Goal: Find specific page/section: Find specific page/section

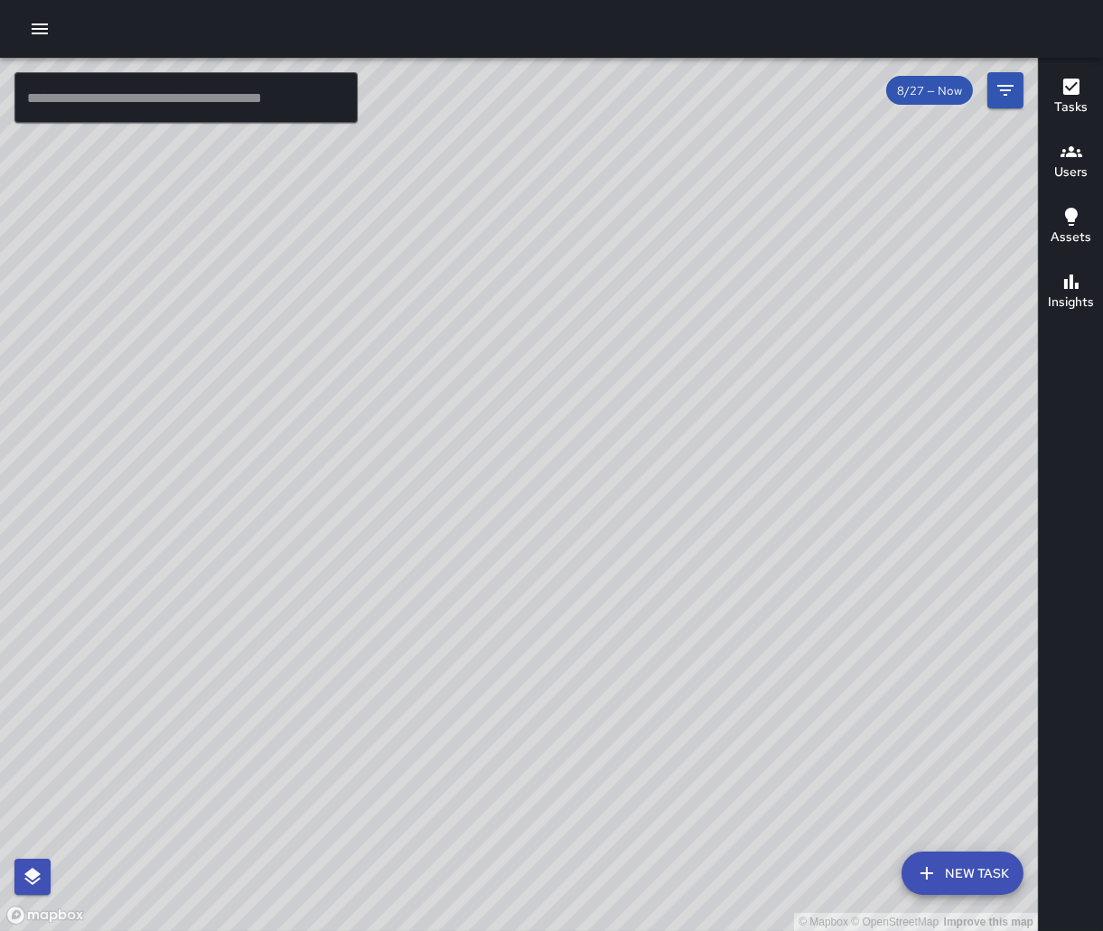
click at [923, 96] on span "8/27 — Now" at bounding box center [929, 90] width 87 height 15
click at [1012, 90] on icon "Filters" at bounding box center [1005, 90] width 22 height 22
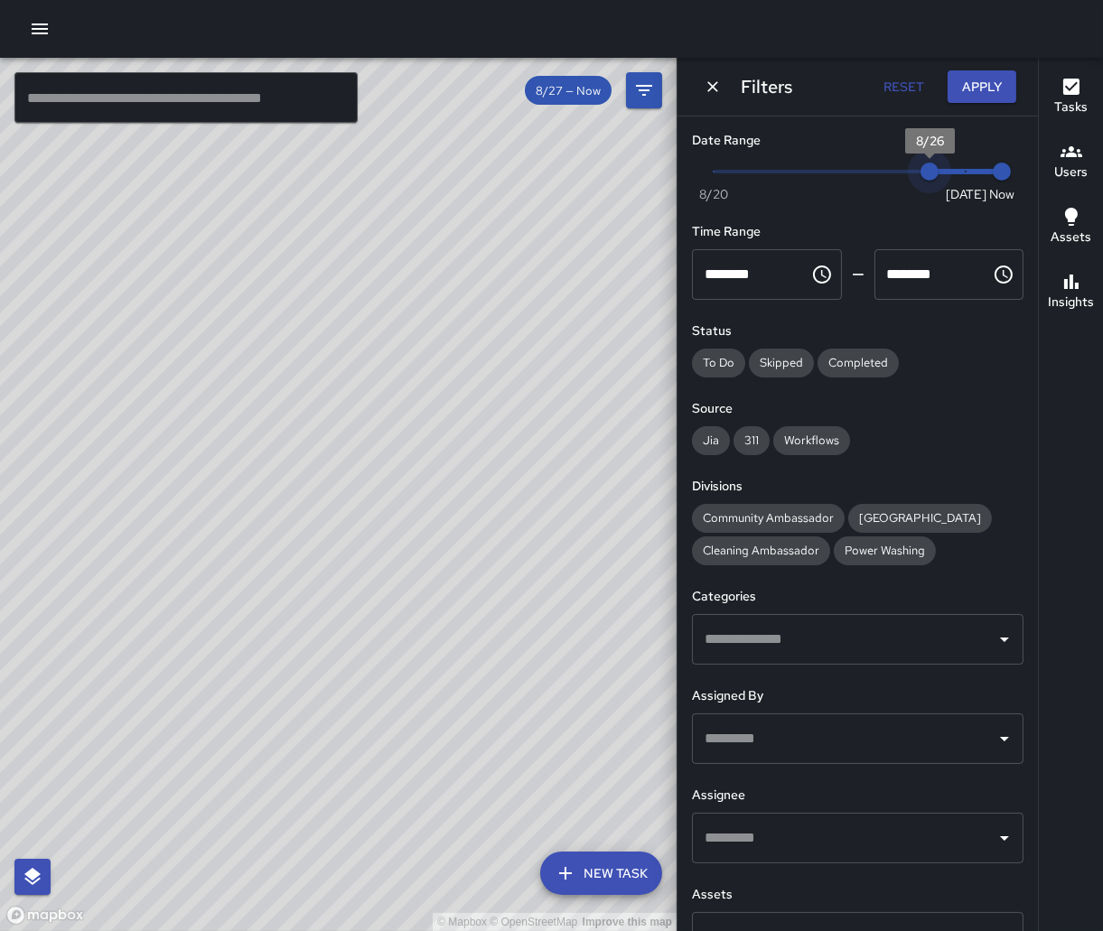
drag, startPoint x: 949, startPoint y: 173, endPoint x: 928, endPoint y: 173, distance: 21.7
click at [928, 173] on span "8/26" at bounding box center [929, 172] width 18 height 18
click at [987, 83] on button "Apply" at bounding box center [981, 86] width 69 height 33
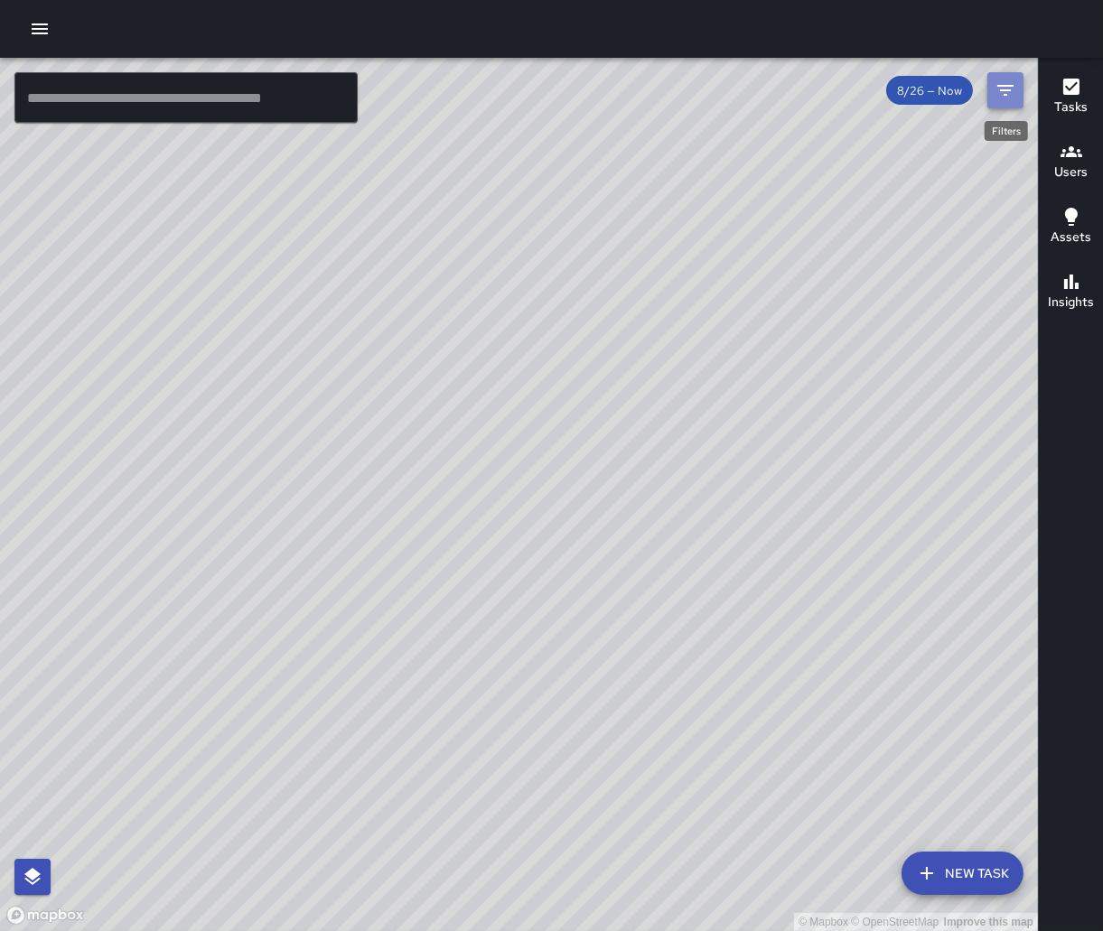
click at [1007, 98] on icon "Filters" at bounding box center [1005, 90] width 22 height 22
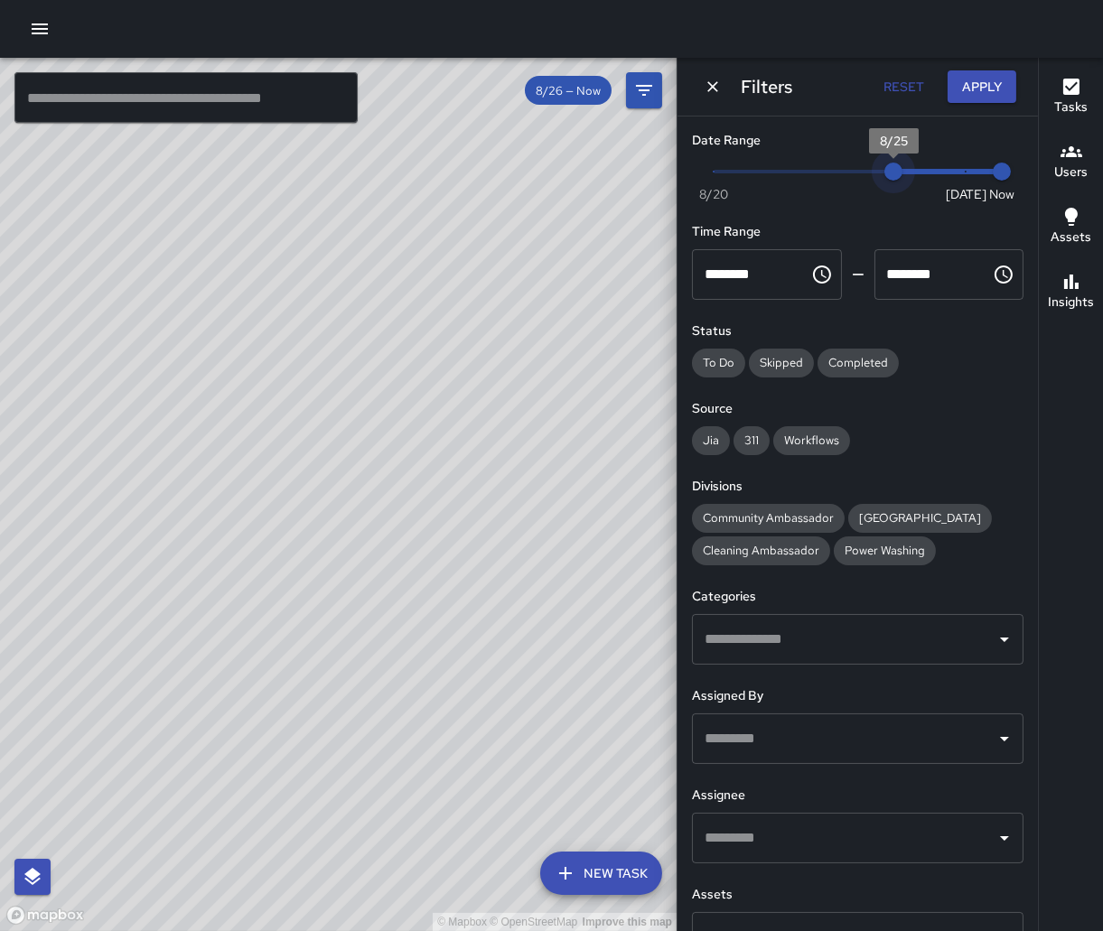
drag, startPoint x: 917, startPoint y: 176, endPoint x: 899, endPoint y: 175, distance: 18.1
click at [899, 175] on span "8/25" at bounding box center [893, 172] width 18 height 18
click at [977, 89] on button "Apply" at bounding box center [981, 86] width 69 height 33
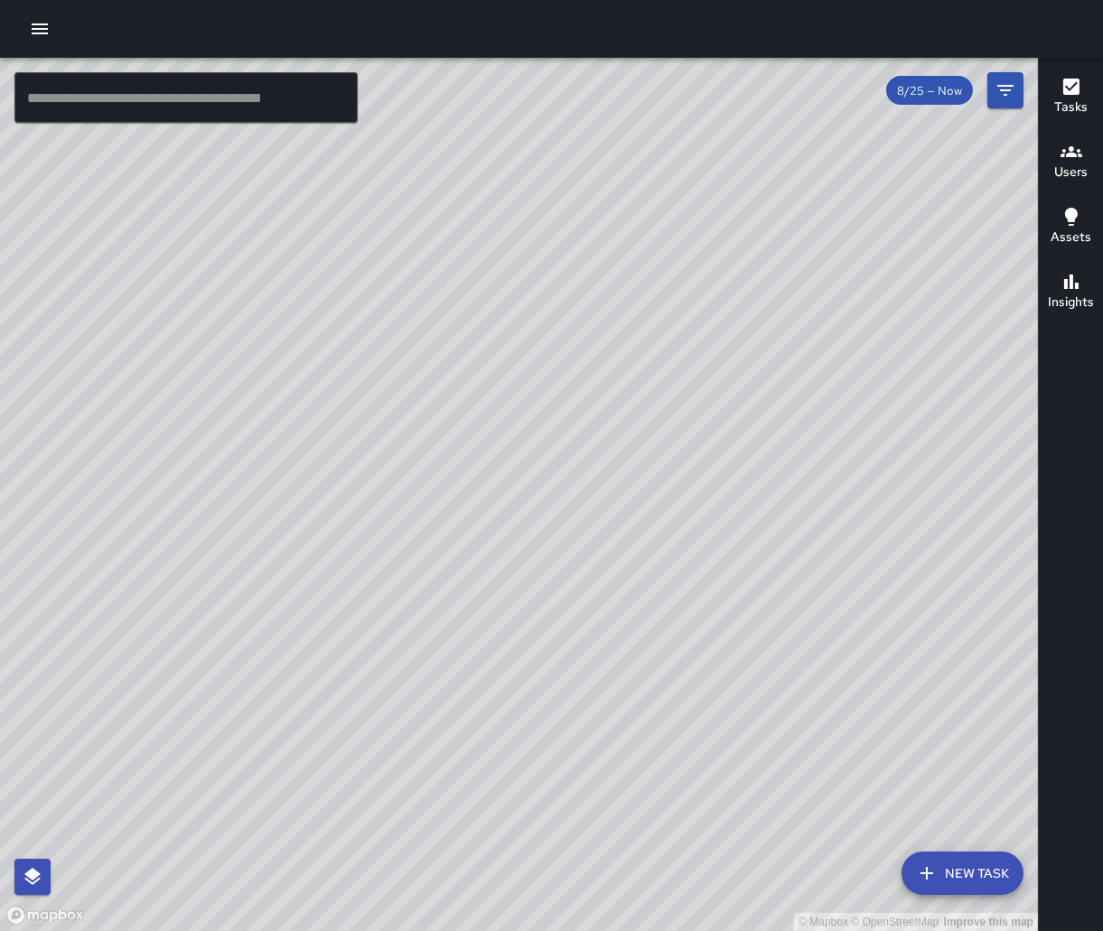
click at [944, 97] on span "8/25 — Now" at bounding box center [929, 90] width 87 height 15
click at [919, 95] on span "8/25 — Now" at bounding box center [929, 90] width 87 height 15
click at [954, 94] on span "8/25 — Now" at bounding box center [929, 90] width 87 height 15
click at [1002, 89] on icon "Filters" at bounding box center [1005, 90] width 16 height 11
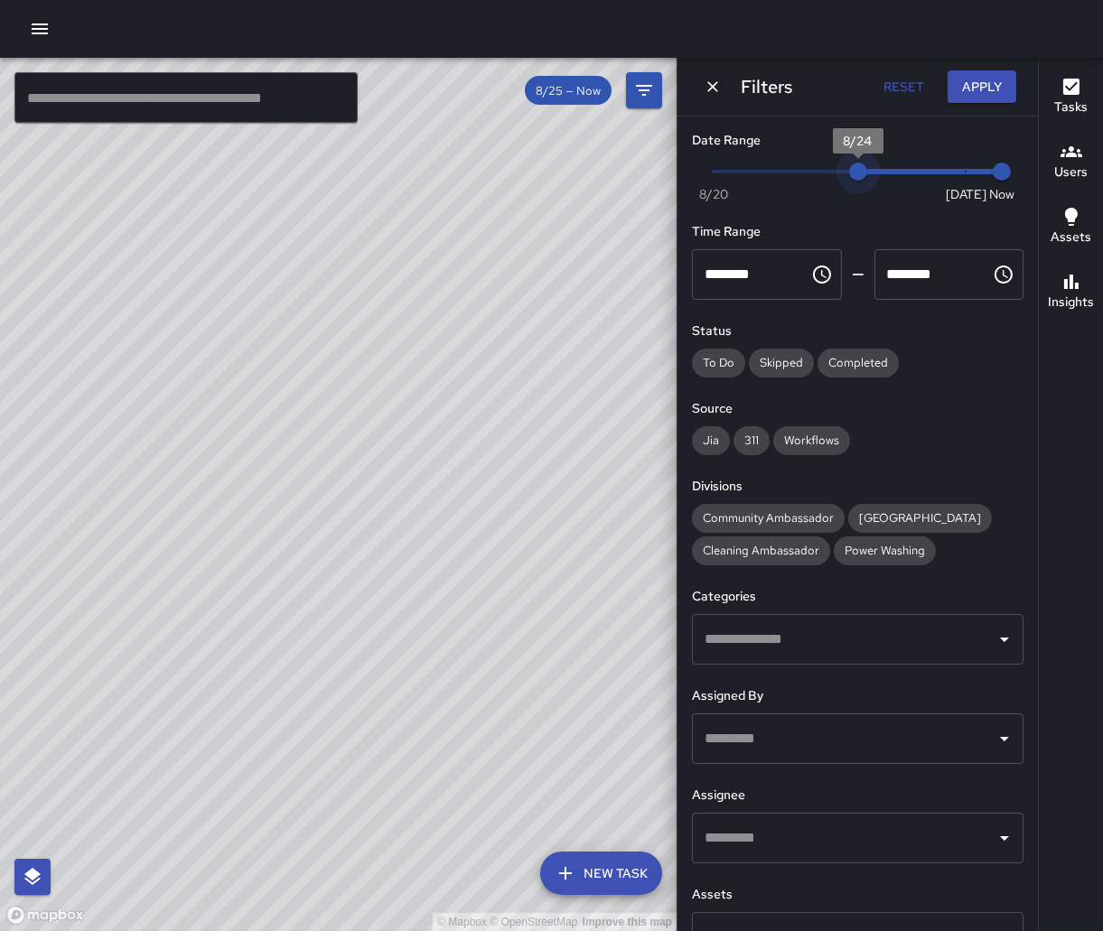
drag, startPoint x: 879, startPoint y: 164, endPoint x: 852, endPoint y: 168, distance: 27.3
click at [852, 168] on span "8/24" at bounding box center [858, 172] width 18 height 18
click at [971, 88] on button "Apply" at bounding box center [981, 86] width 69 height 33
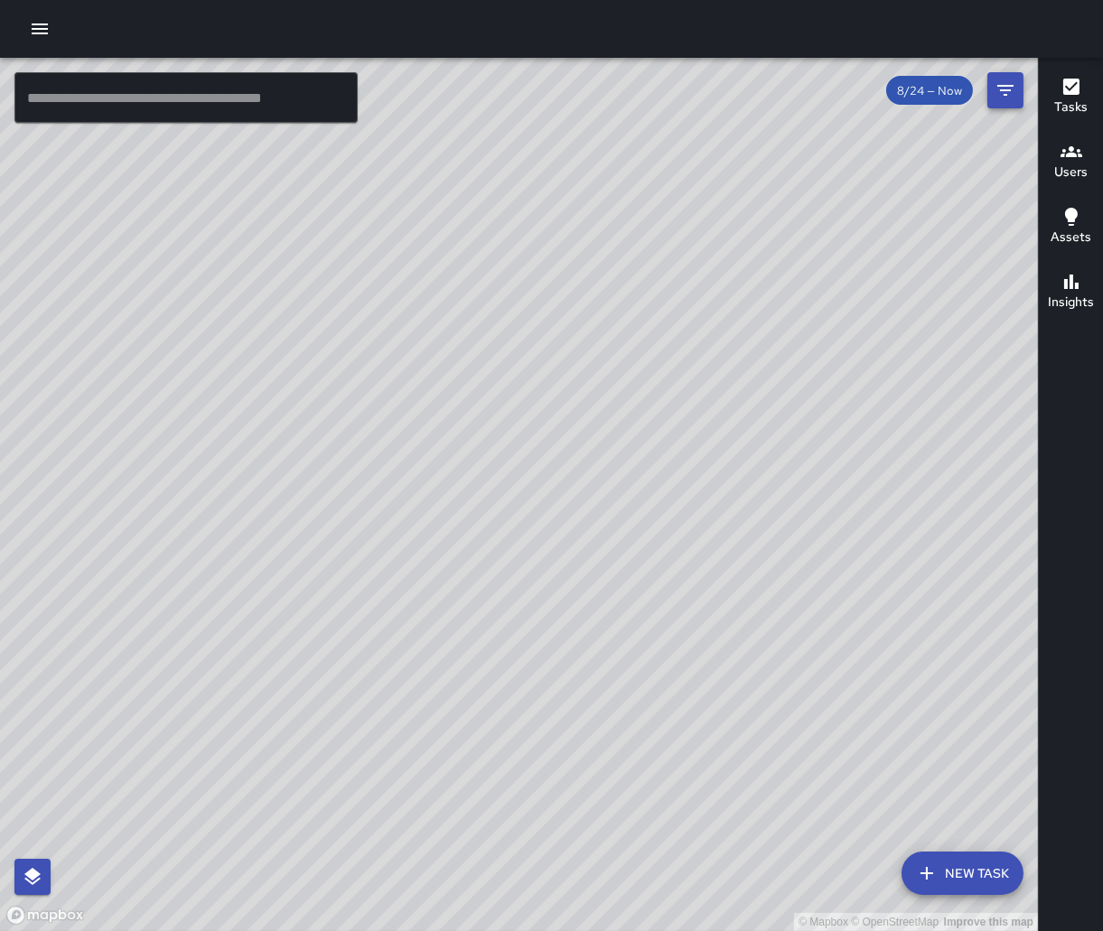
click at [1002, 93] on icon "Filters" at bounding box center [1005, 90] width 22 height 22
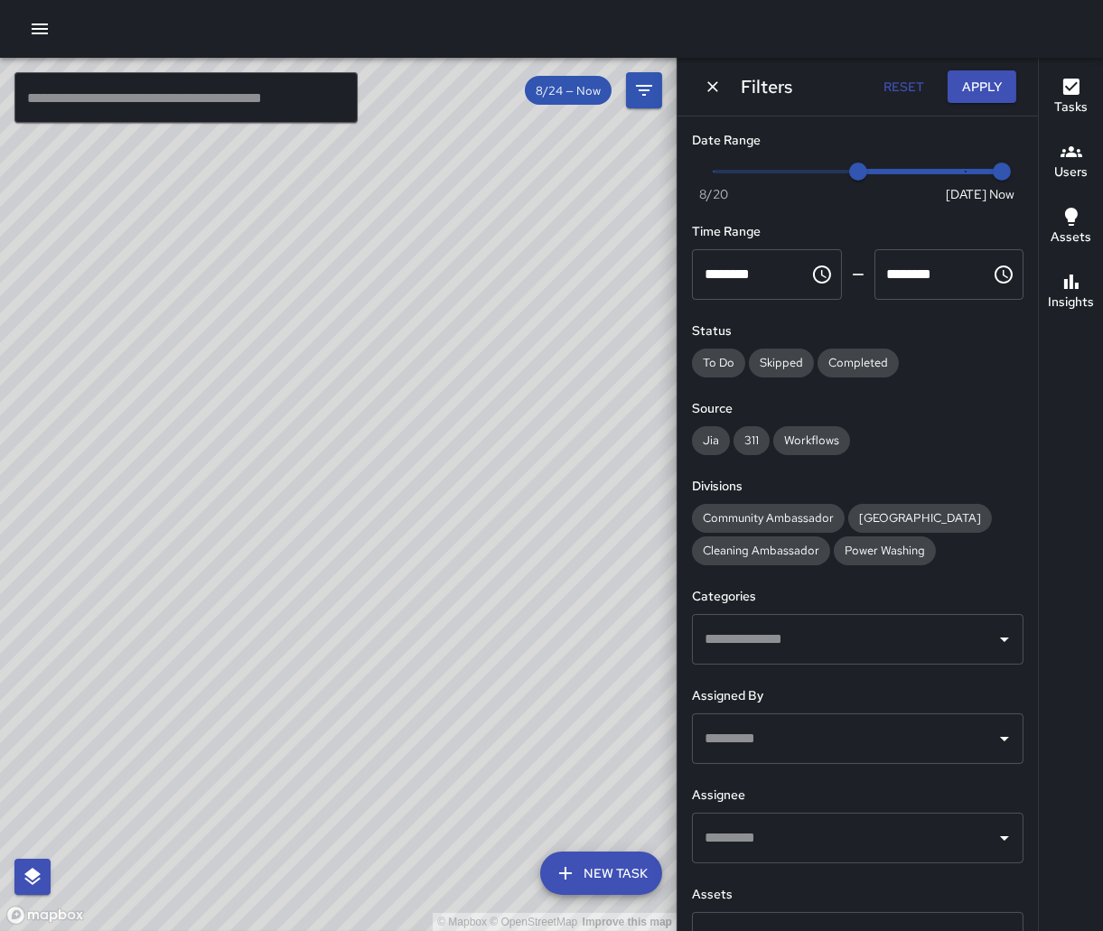
click at [760, 634] on input "text" at bounding box center [844, 639] width 288 height 34
click at [829, 171] on span "Now Today 8/20 8/23 6:02 pm" at bounding box center [858, 171] width 288 height 27
click at [785, 173] on span "Now Today 8/20 8/23 6:02 pm" at bounding box center [858, 171] width 288 height 27
click at [750, 173] on span "Now Today 8/20 8/21 6:02 pm" at bounding box center [858, 171] width 288 height 27
click at [751, 170] on span "8/21" at bounding box center [750, 172] width 18 height 18
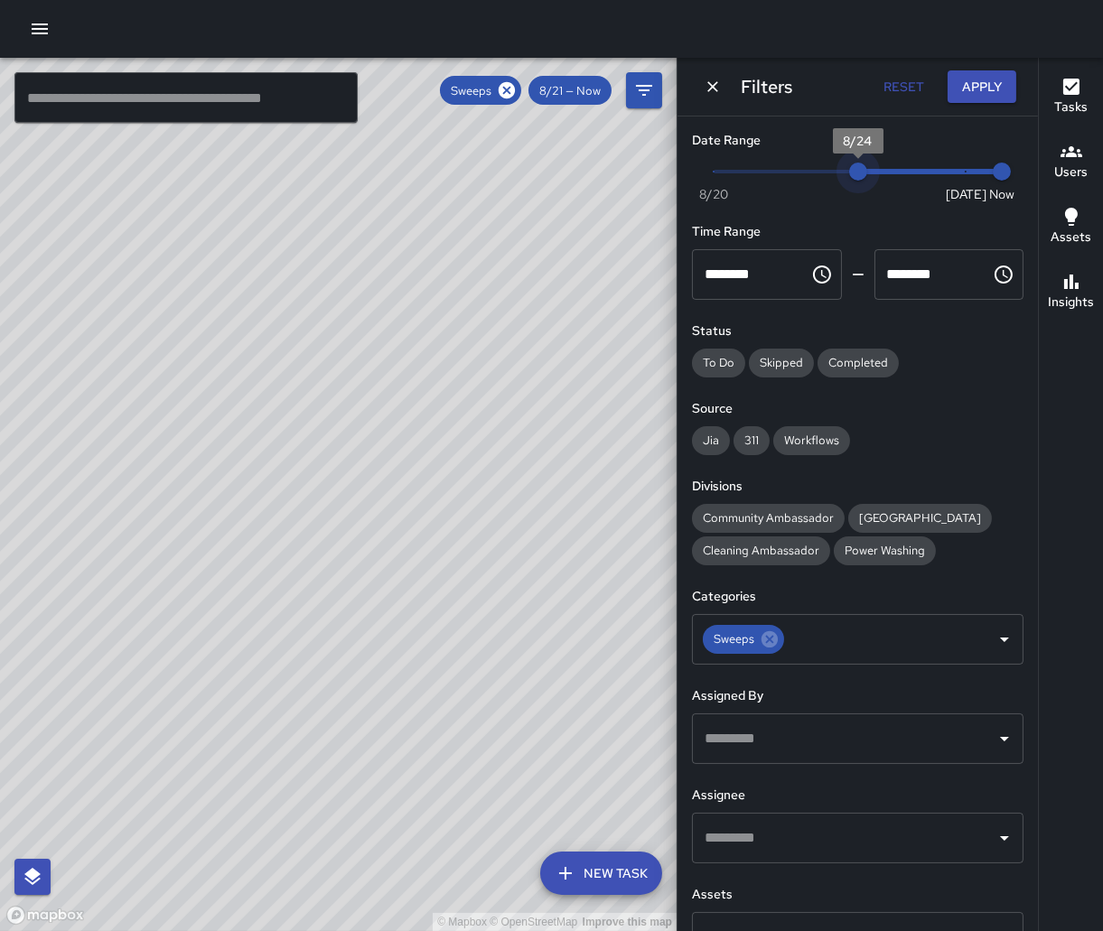
drag, startPoint x: 751, startPoint y: 170, endPoint x: 852, endPoint y: 168, distance: 101.2
click at [852, 168] on span "8/24" at bounding box center [858, 172] width 18 height 18
click at [491, 506] on div "© Mapbox © OpenStreetMap Improve this map" at bounding box center [338, 494] width 676 height 873
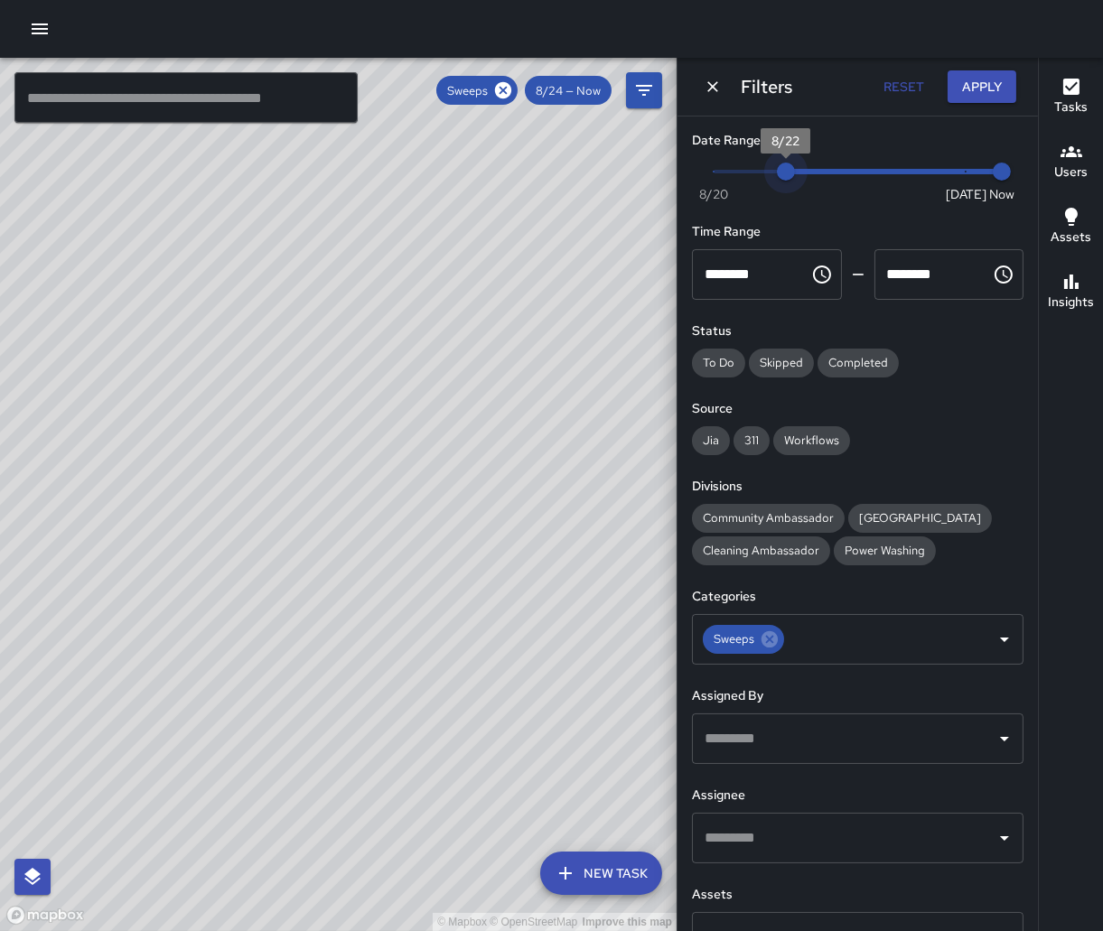
drag, startPoint x: 848, startPoint y: 173, endPoint x: 783, endPoint y: 173, distance: 65.0
click at [783, 173] on span "8/22" at bounding box center [786, 172] width 18 height 18
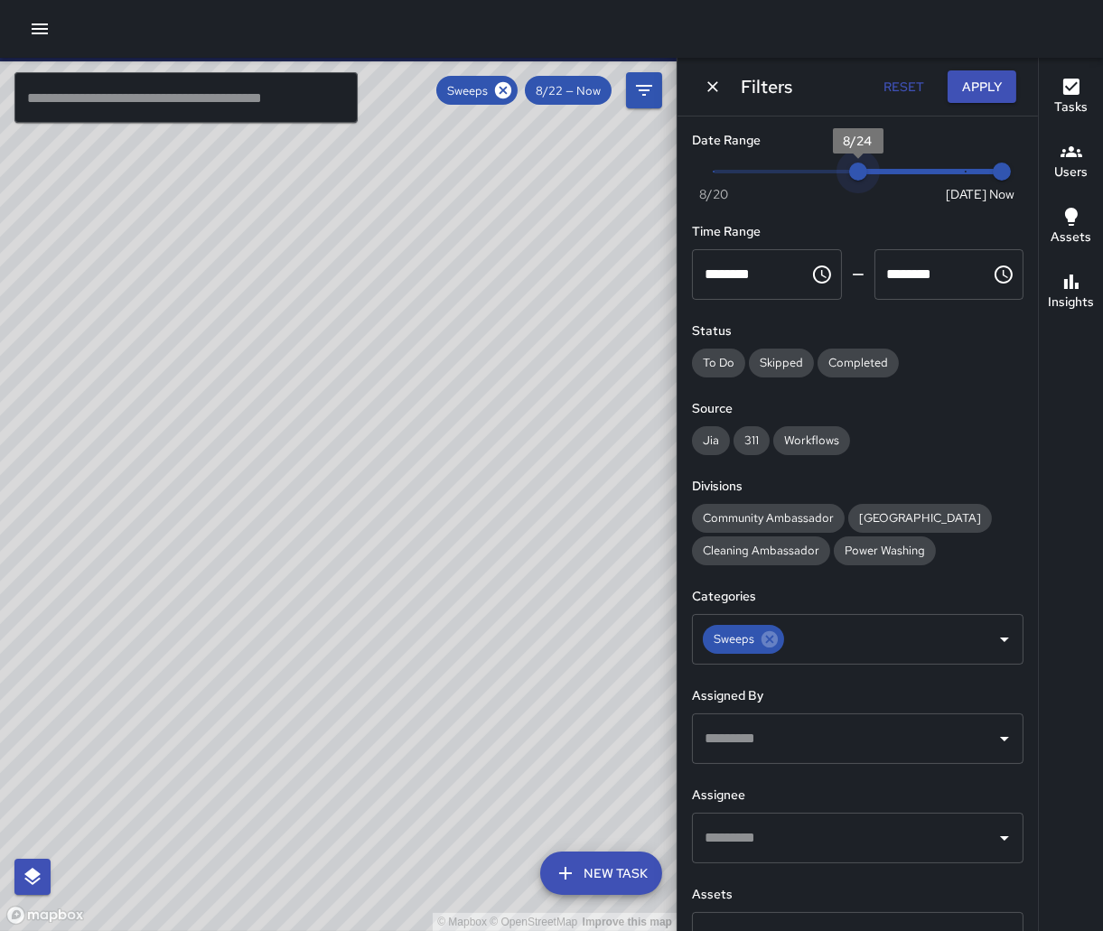
drag, startPoint x: 781, startPoint y: 173, endPoint x: 838, endPoint y: 173, distance: 56.9
click at [849, 173] on span "8/24" at bounding box center [858, 172] width 18 height 18
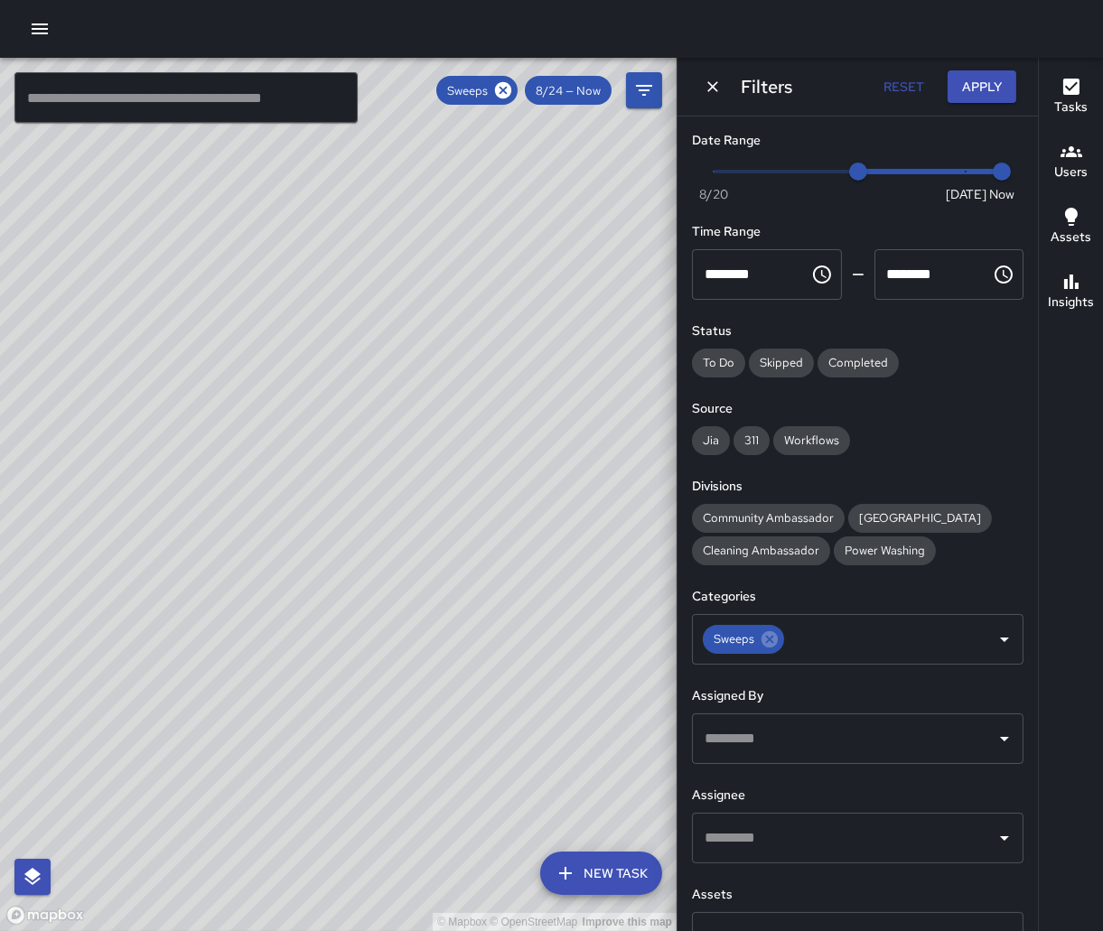
scroll to position [45, 0]
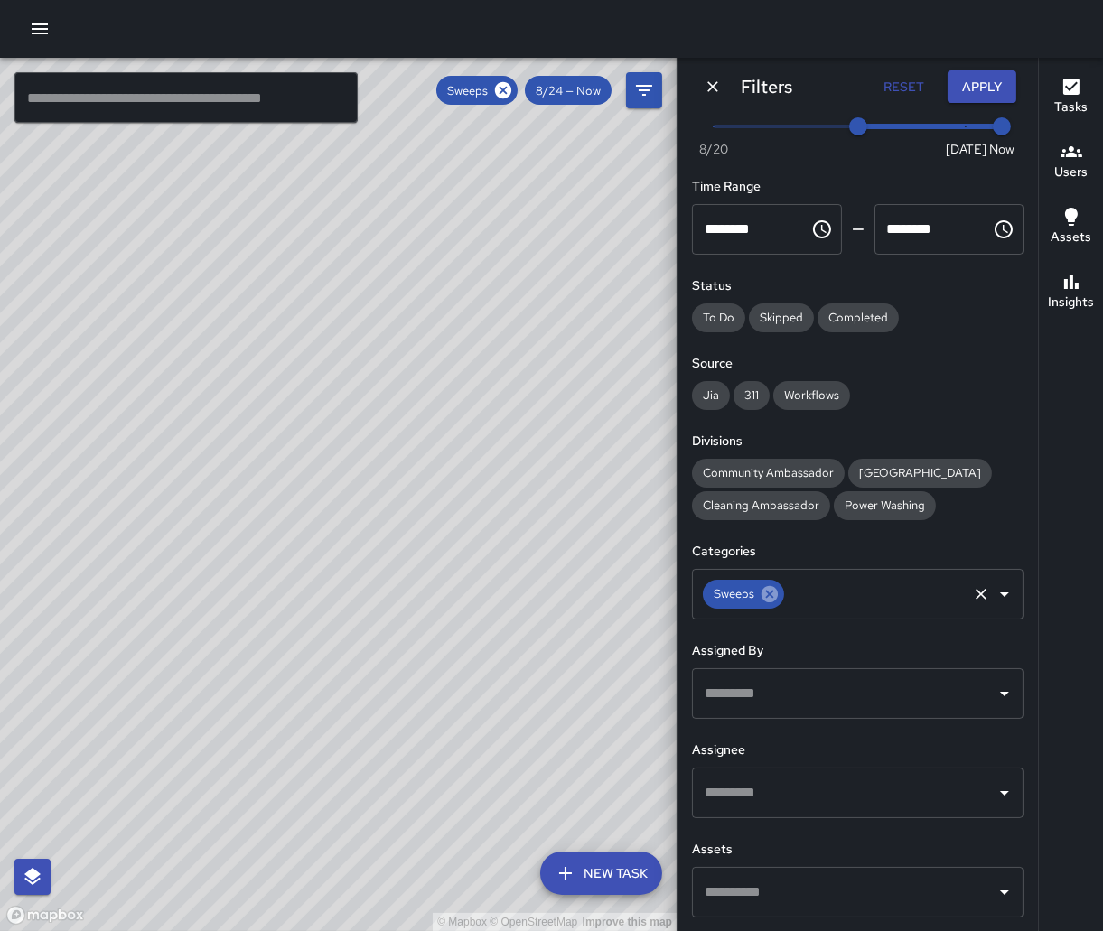
click at [767, 596] on icon at bounding box center [770, 594] width 20 height 20
drag, startPoint x: 428, startPoint y: 742, endPoint x: 435, endPoint y: 465, distance: 277.4
click at [435, 465] on div "© Mapbox © OpenStreetMap Improve this map" at bounding box center [338, 494] width 676 height 873
drag, startPoint x: 400, startPoint y: 353, endPoint x: 447, endPoint y: 609, distance: 259.9
click at [447, 609] on div "© Mapbox © OpenStreetMap Improve this map" at bounding box center [338, 494] width 676 height 873
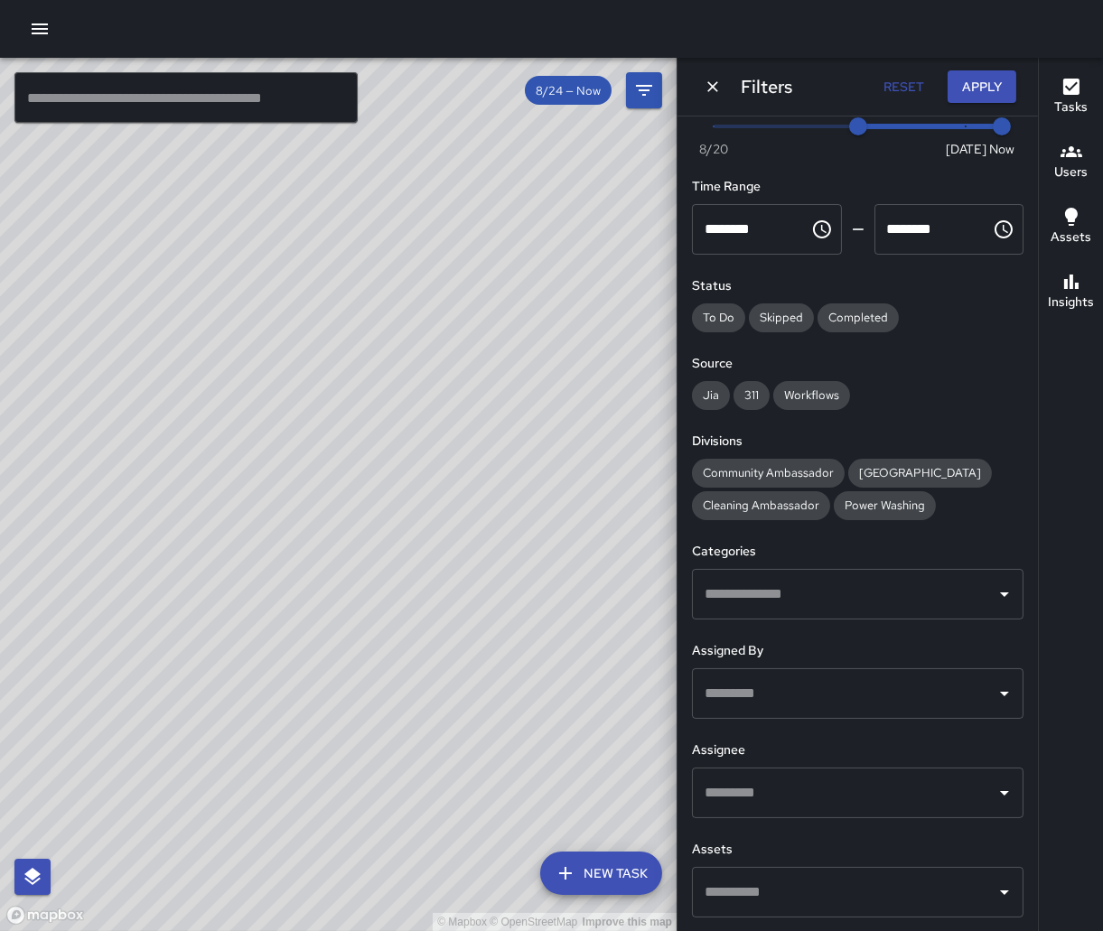
drag, startPoint x: 458, startPoint y: 718, endPoint x: 448, endPoint y: 453, distance: 264.8
click at [448, 453] on div "© Mapbox © OpenStreetMap Improve this map" at bounding box center [338, 494] width 676 height 873
click at [776, 590] on input "text" at bounding box center [844, 594] width 288 height 34
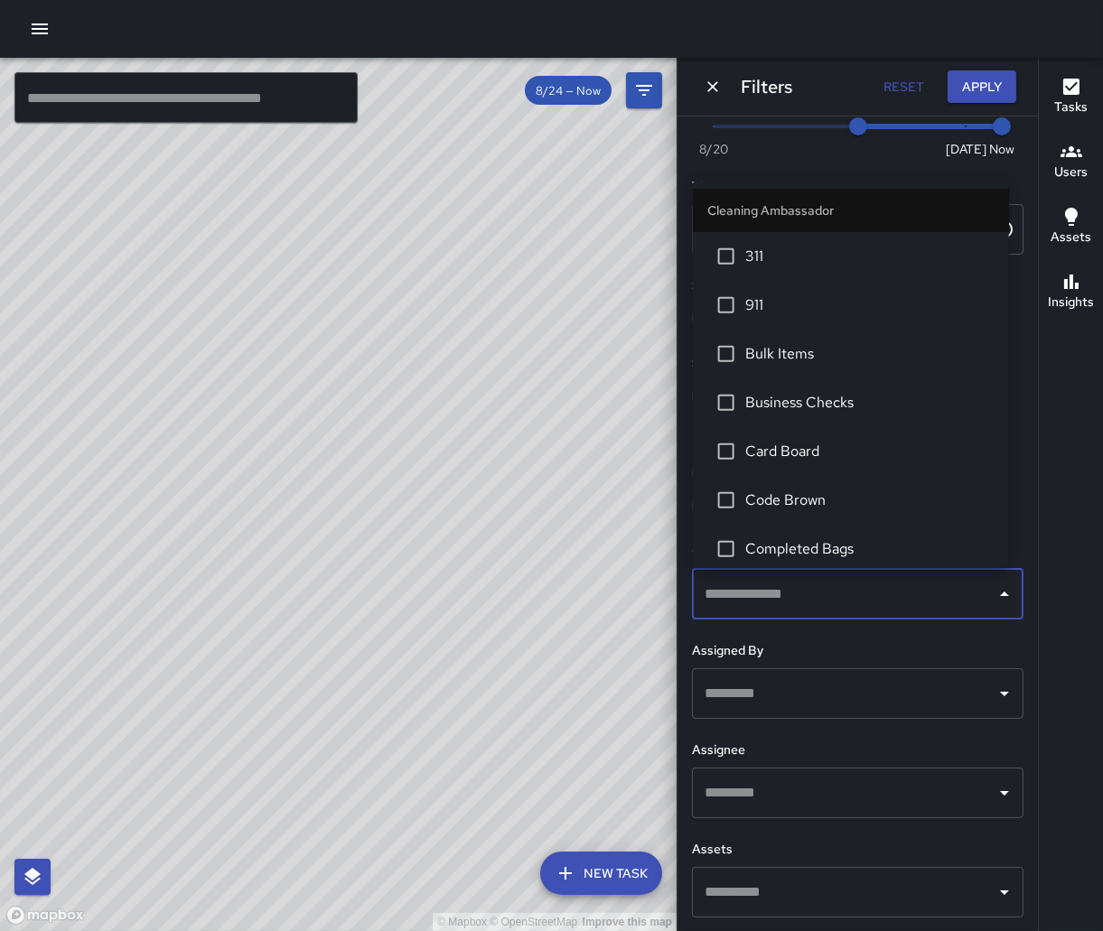
click at [868, 206] on li "Cleaning Ambassador" at bounding box center [851, 209] width 316 height 43
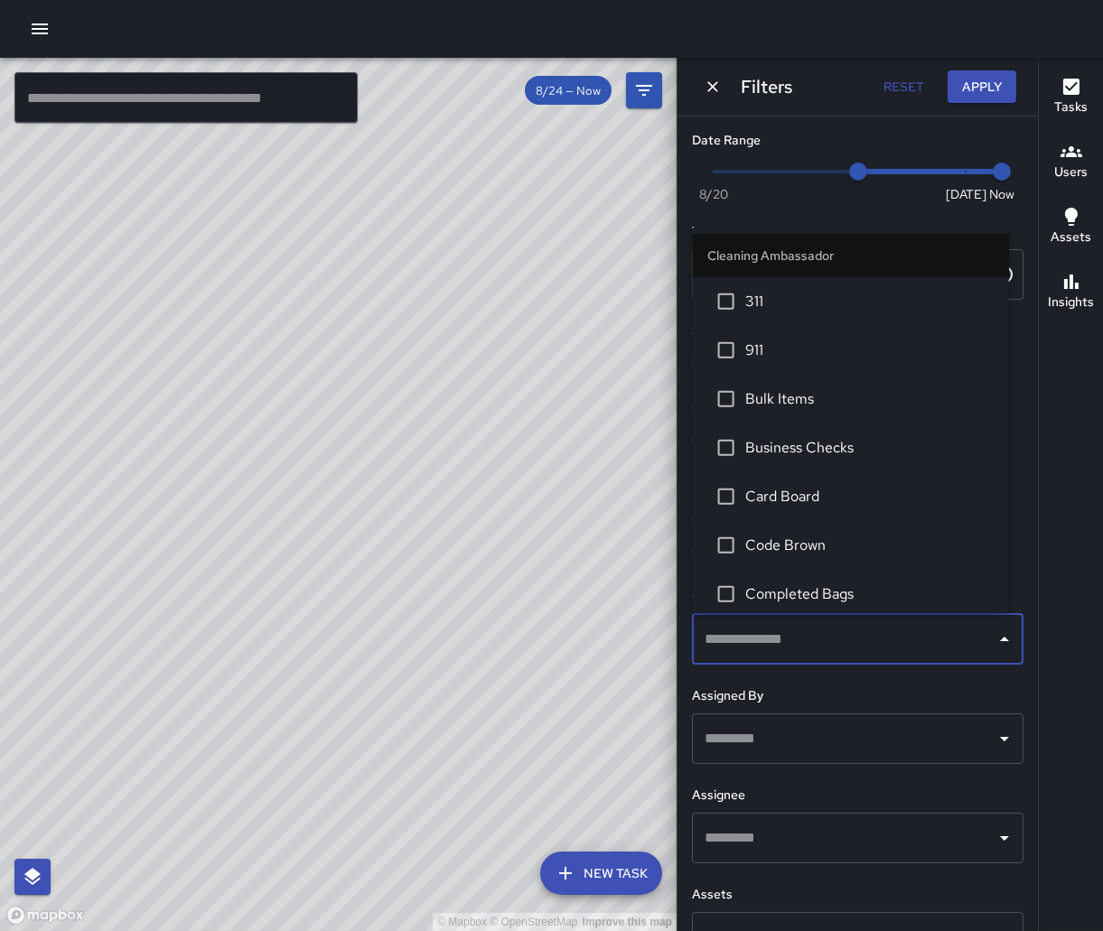
click at [846, 257] on li "Cleaning Ambassador" at bounding box center [851, 254] width 316 height 43
click at [897, 81] on button "Reset" at bounding box center [904, 86] width 58 height 33
type input "*"
click at [762, 642] on input "text" at bounding box center [844, 639] width 288 height 34
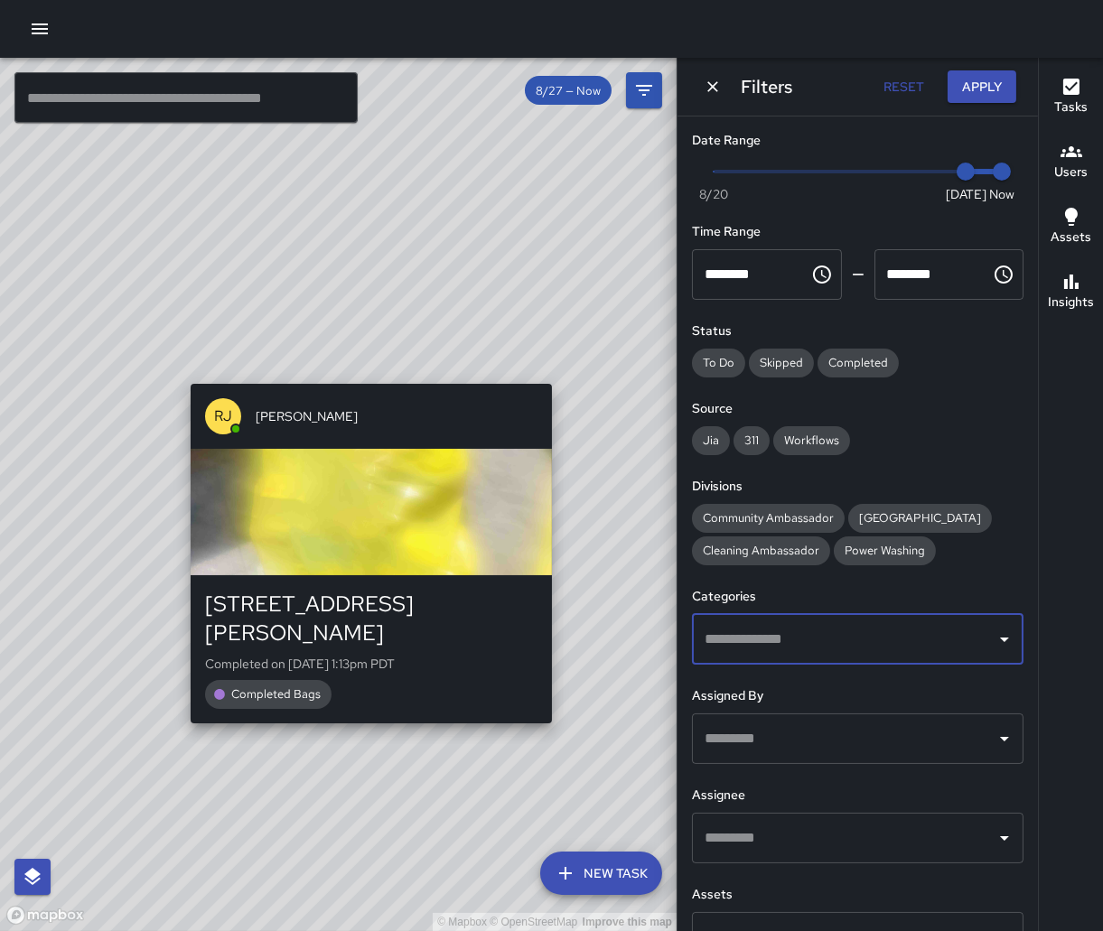
click at [559, 708] on div "© Mapbox © OpenStreetMap Improve this map RJ Ronald Johnson 931 Geary Street Co…" at bounding box center [338, 494] width 676 height 873
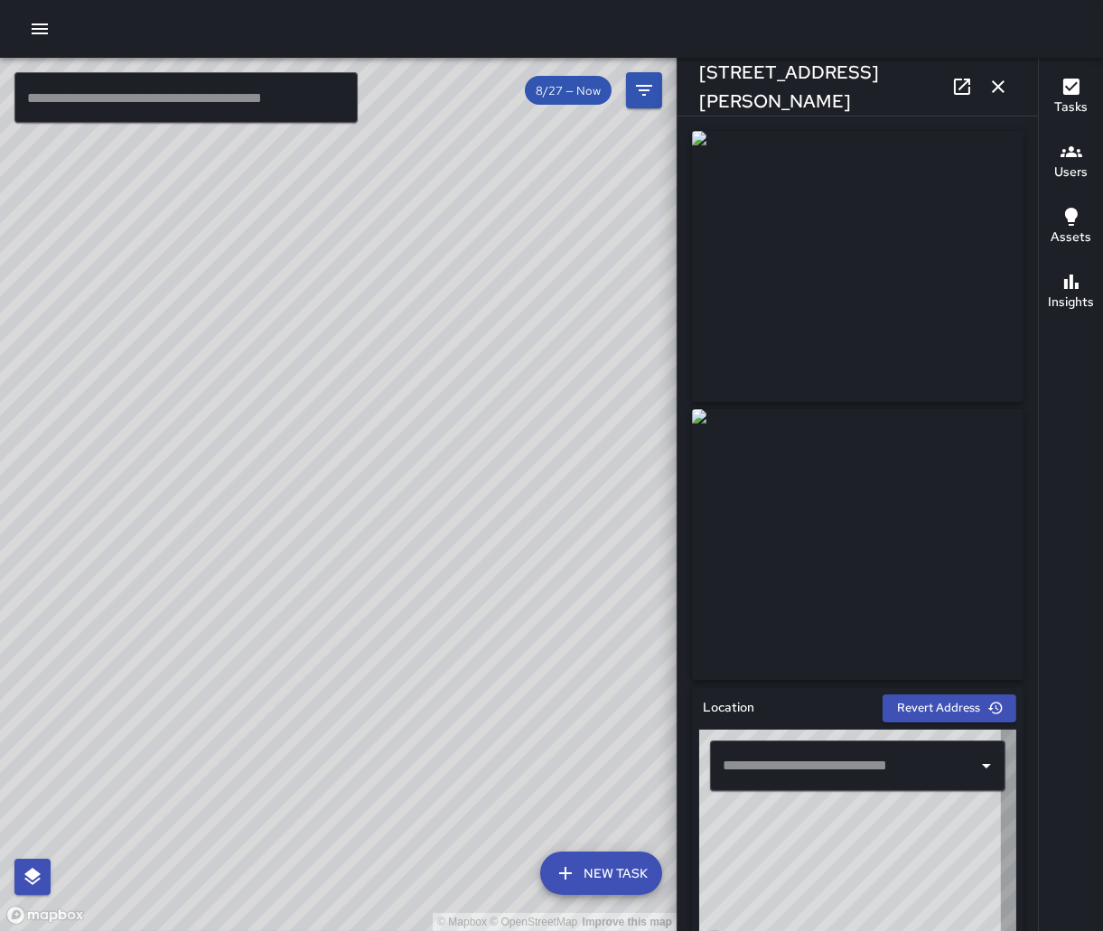
type input "**********"
click at [313, 490] on div "© Mapbox © OpenStreetMap Improve this map RJ Ronald Johnson 931 Geary Street Co…" at bounding box center [338, 494] width 676 height 873
click at [306, 497] on div "© Mapbox © OpenStreetMap Improve this map" at bounding box center [338, 494] width 676 height 873
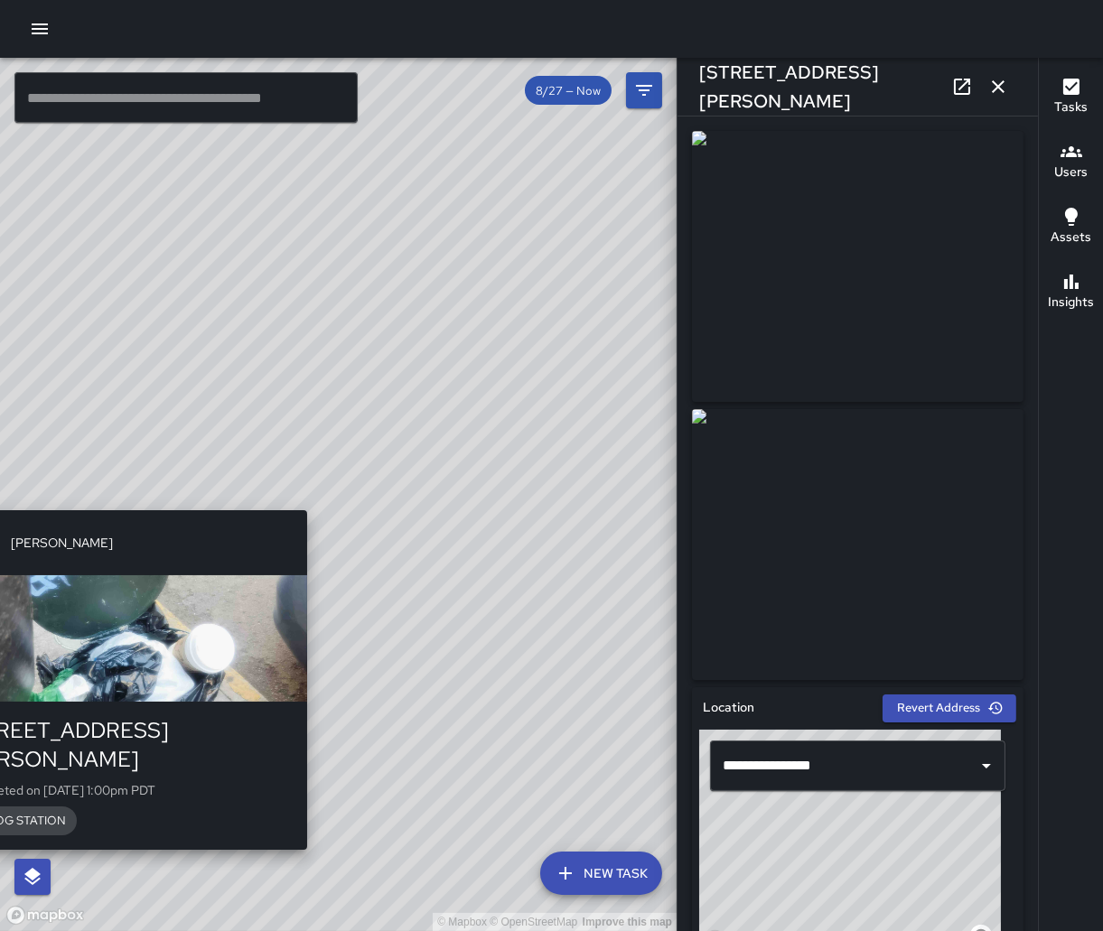
click at [311, 499] on div "© Mapbox © OpenStreetMap Improve this map RJ Ronald Johnson 947 Geary Street Co…" at bounding box center [338, 494] width 676 height 873
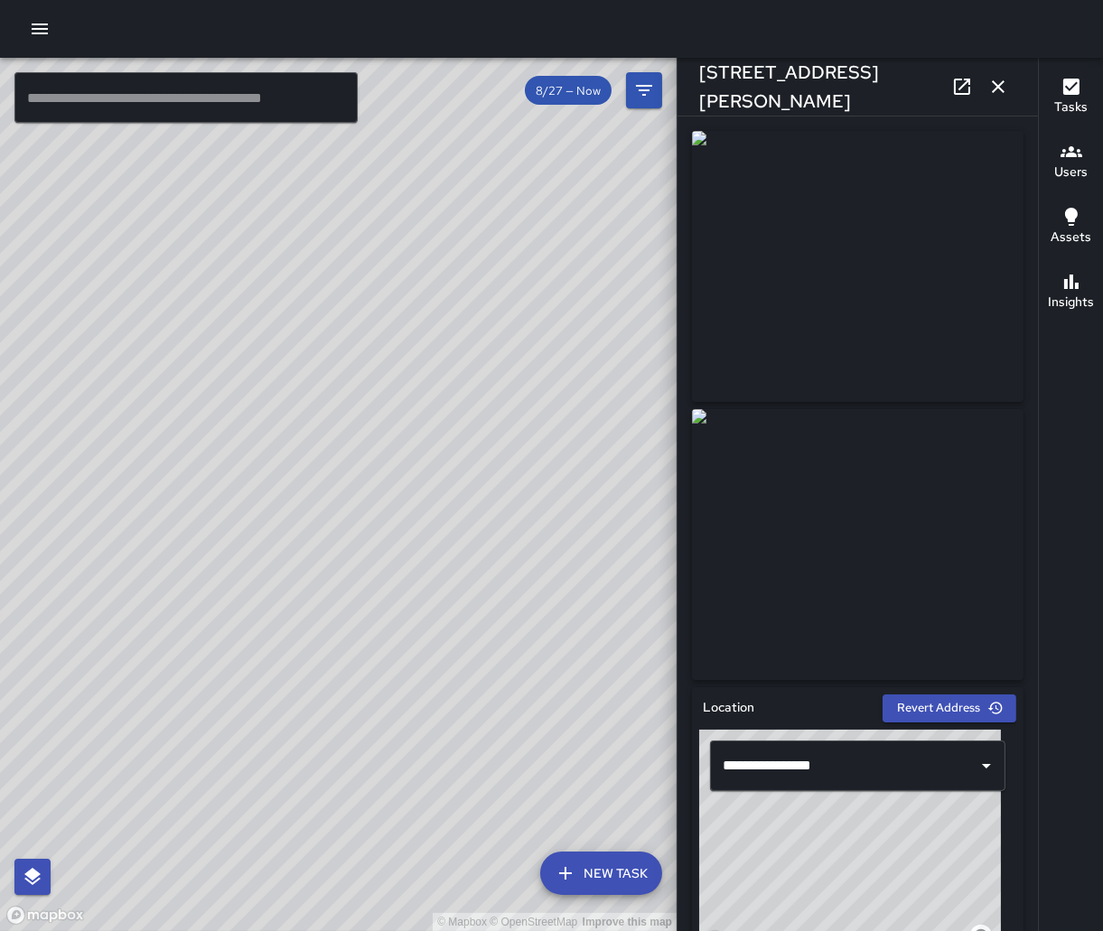
click at [572, 90] on span "8/27 — Now" at bounding box center [568, 90] width 87 height 15
click at [556, 98] on span "8/27 — Now" at bounding box center [568, 90] width 87 height 15
click at [583, 92] on span "8/27 — Now" at bounding box center [568, 90] width 87 height 15
click at [644, 85] on icon "Filters" at bounding box center [644, 90] width 16 height 11
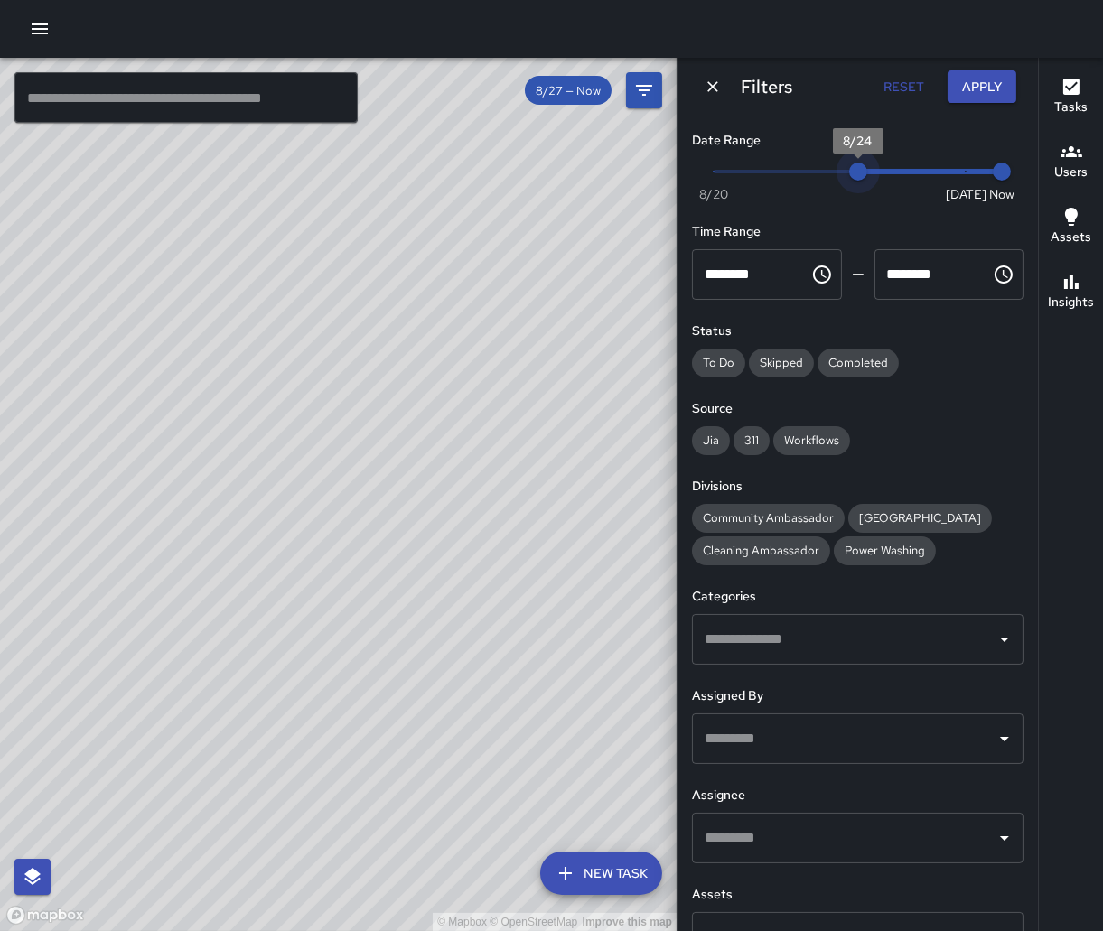
drag, startPoint x: 954, startPoint y: 168, endPoint x: 857, endPoint y: 168, distance: 96.6
click at [857, 168] on span "8/24" at bounding box center [858, 172] width 18 height 18
click at [391, 493] on div "© Mapbox © OpenStreetMap Improve this map RJ Ronald Johnson 931 Geary Street Co…" at bounding box center [338, 494] width 676 height 873
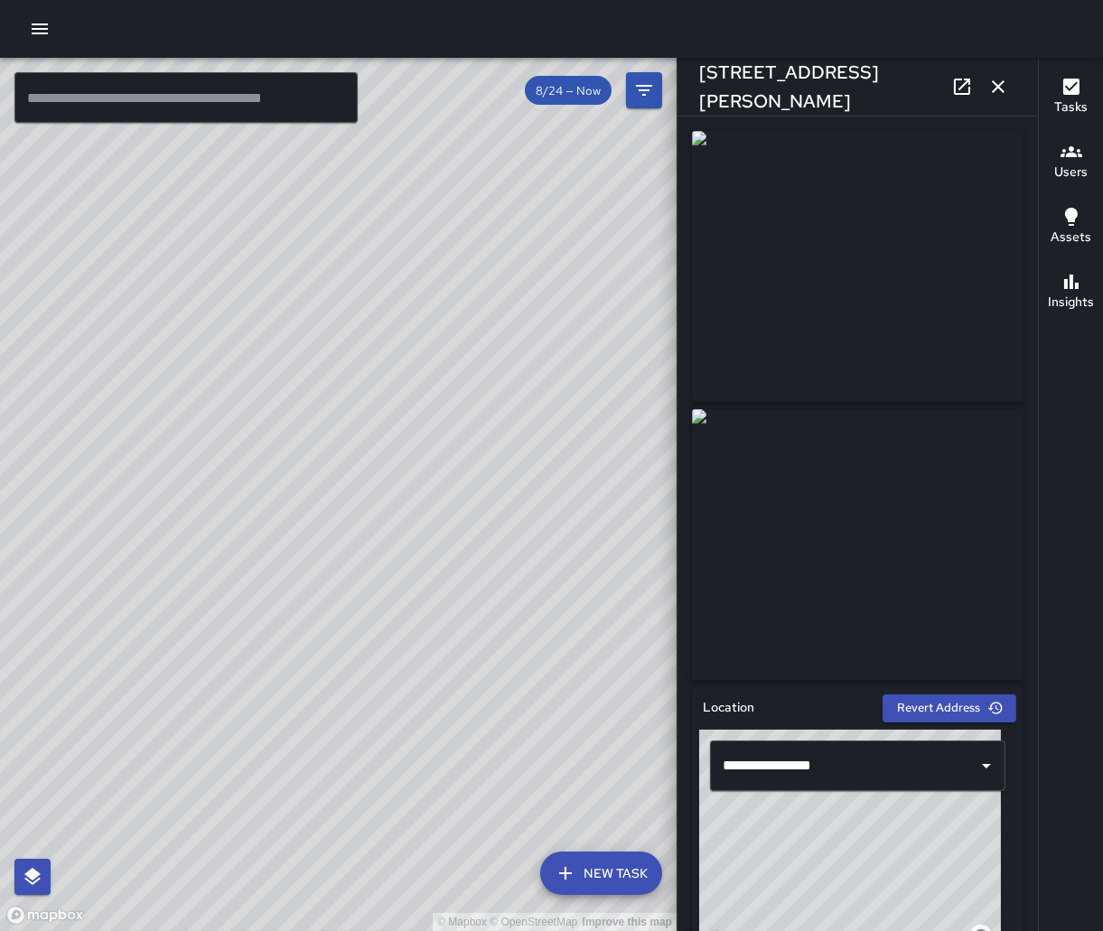
click at [1002, 86] on icon "button" at bounding box center [998, 87] width 22 height 22
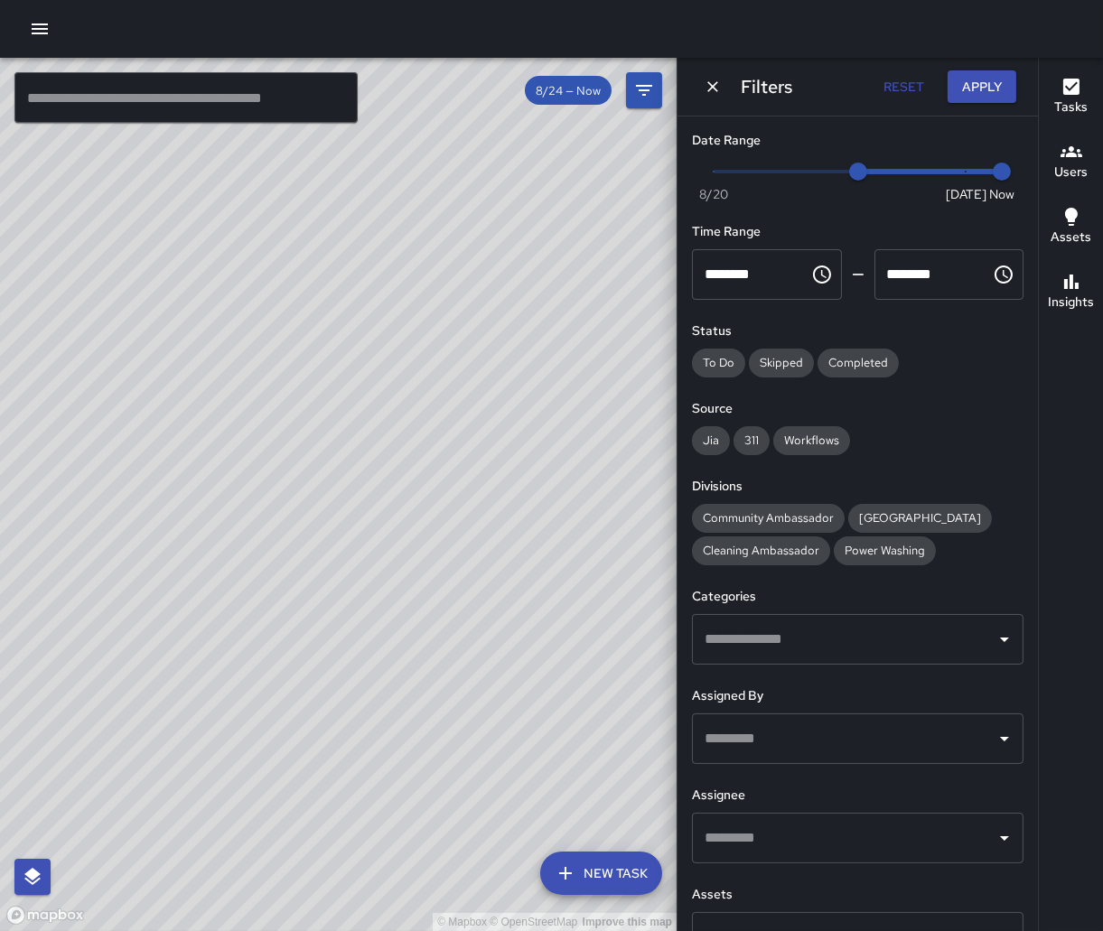
drag, startPoint x: 304, startPoint y: 379, endPoint x: 513, endPoint y: 412, distance: 211.1
click at [513, 412] on div "© Mapbox © OpenStreetMap Improve this map" at bounding box center [338, 494] width 676 height 873
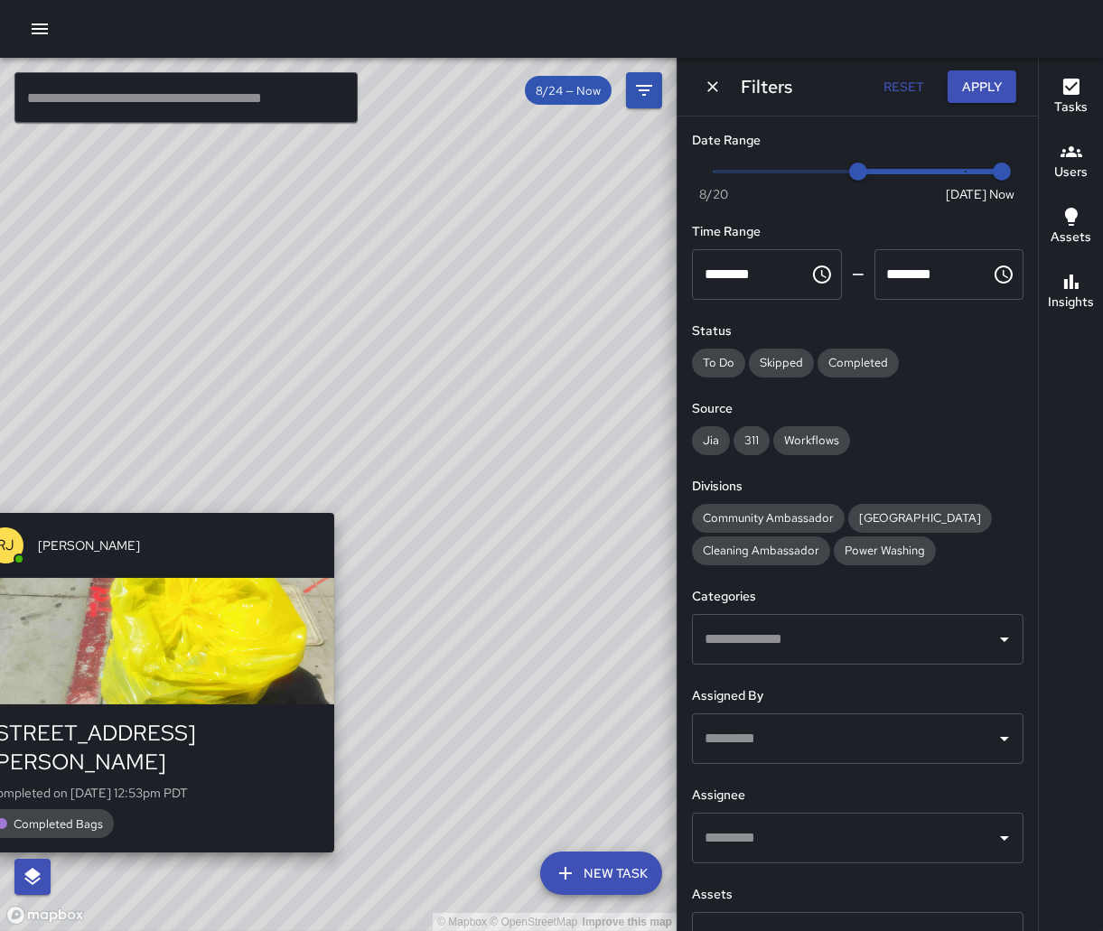
click at [342, 501] on div "© Mapbox © OpenStreetMap Improve this map RJ Ronald Johnson 990 Geary Street Co…" at bounding box center [338, 494] width 676 height 873
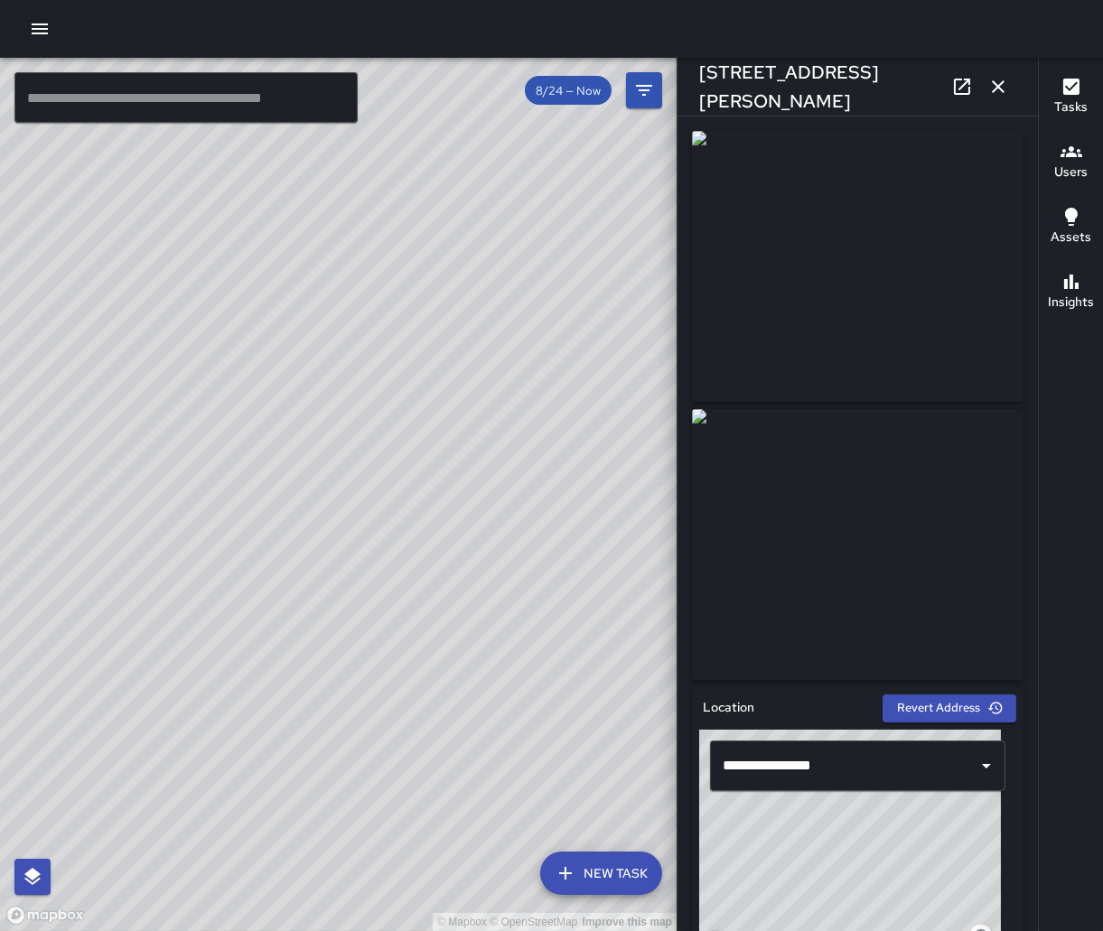
click at [998, 96] on icon "button" at bounding box center [998, 87] width 22 height 22
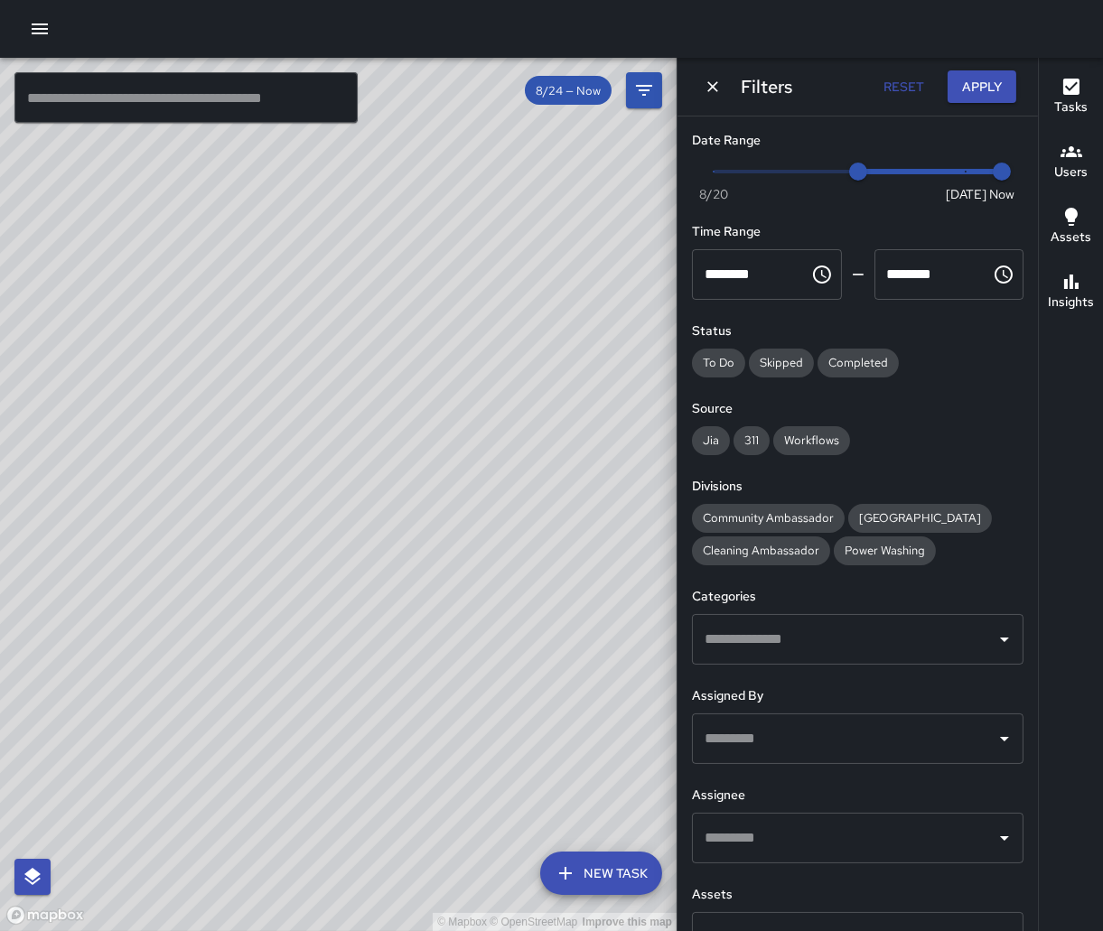
drag, startPoint x: 480, startPoint y: 418, endPoint x: 448, endPoint y: 549, distance: 134.9
click at [448, 549] on div "© Mapbox © OpenStreetMap Improve this map" at bounding box center [338, 494] width 676 height 873
drag, startPoint x: 482, startPoint y: 532, endPoint x: 410, endPoint y: 539, distance: 72.6
click at [410, 539] on div "© Mapbox © OpenStreetMap Improve this map" at bounding box center [338, 494] width 676 height 873
click at [590, 511] on div "© Mapbox © OpenStreetMap Improve this map" at bounding box center [338, 494] width 676 height 873
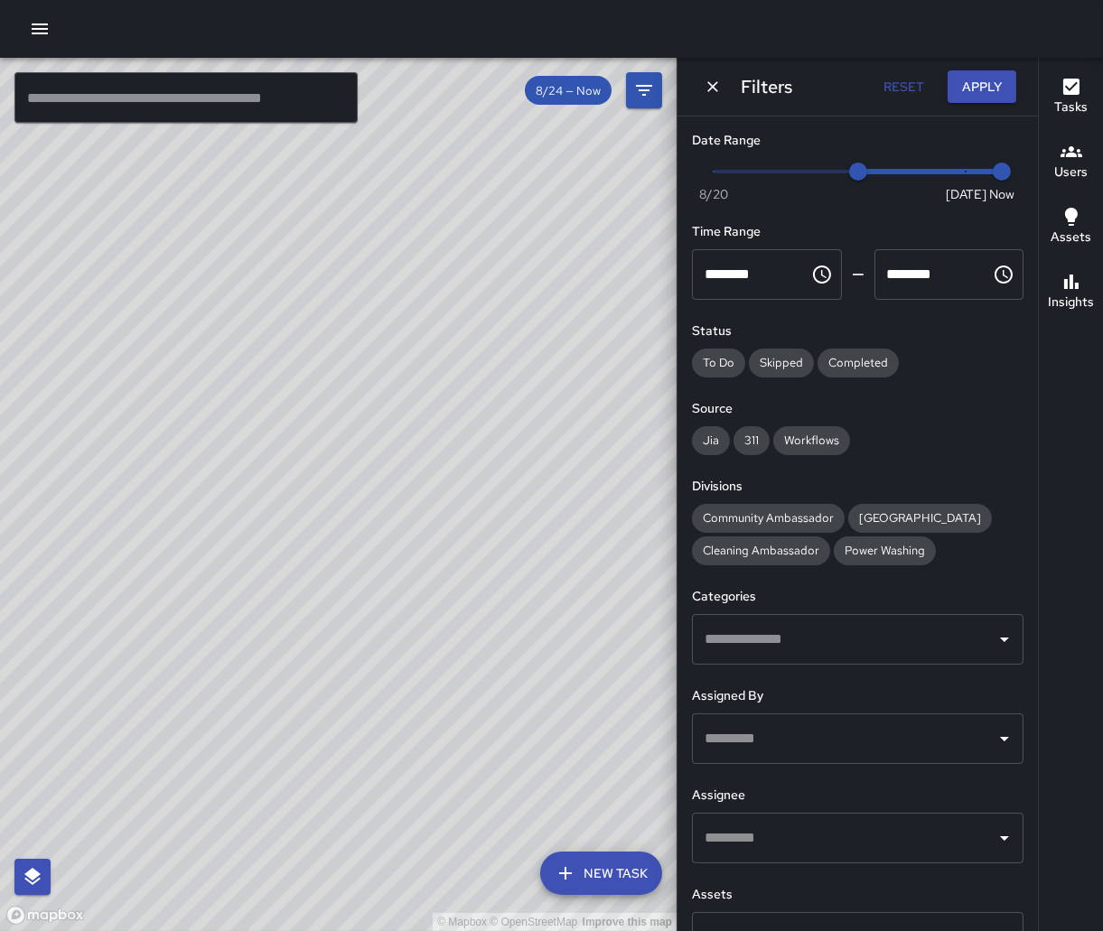
click at [571, 436] on div "© Mapbox © OpenStreetMap Improve this map" at bounding box center [338, 494] width 676 height 873
drag, startPoint x: 849, startPoint y: 171, endPoint x: 790, endPoint y: 170, distance: 58.7
click at [790, 170] on span "8/22" at bounding box center [786, 172] width 18 height 18
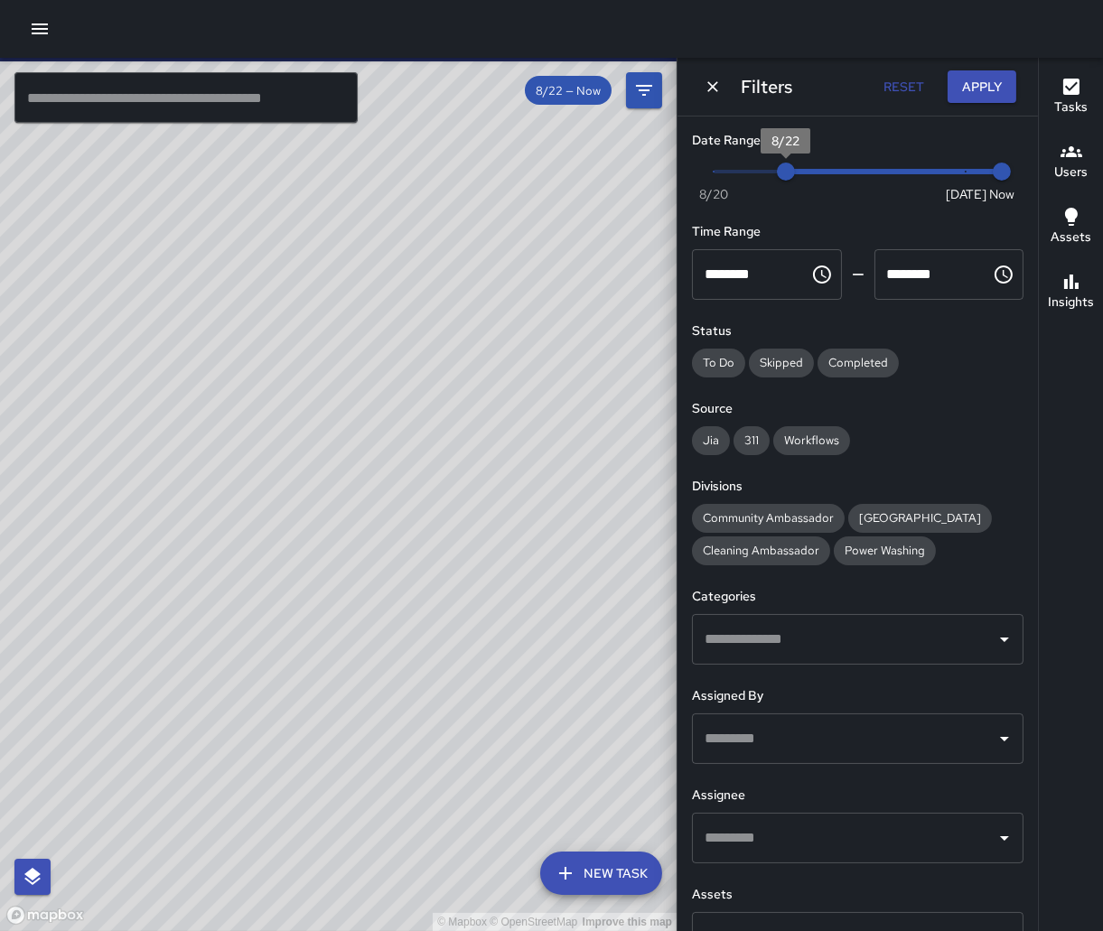
type input "*"
drag, startPoint x: 778, startPoint y: 171, endPoint x: 807, endPoint y: 171, distance: 29.8
click at [813, 171] on span "8/23" at bounding box center [822, 172] width 18 height 18
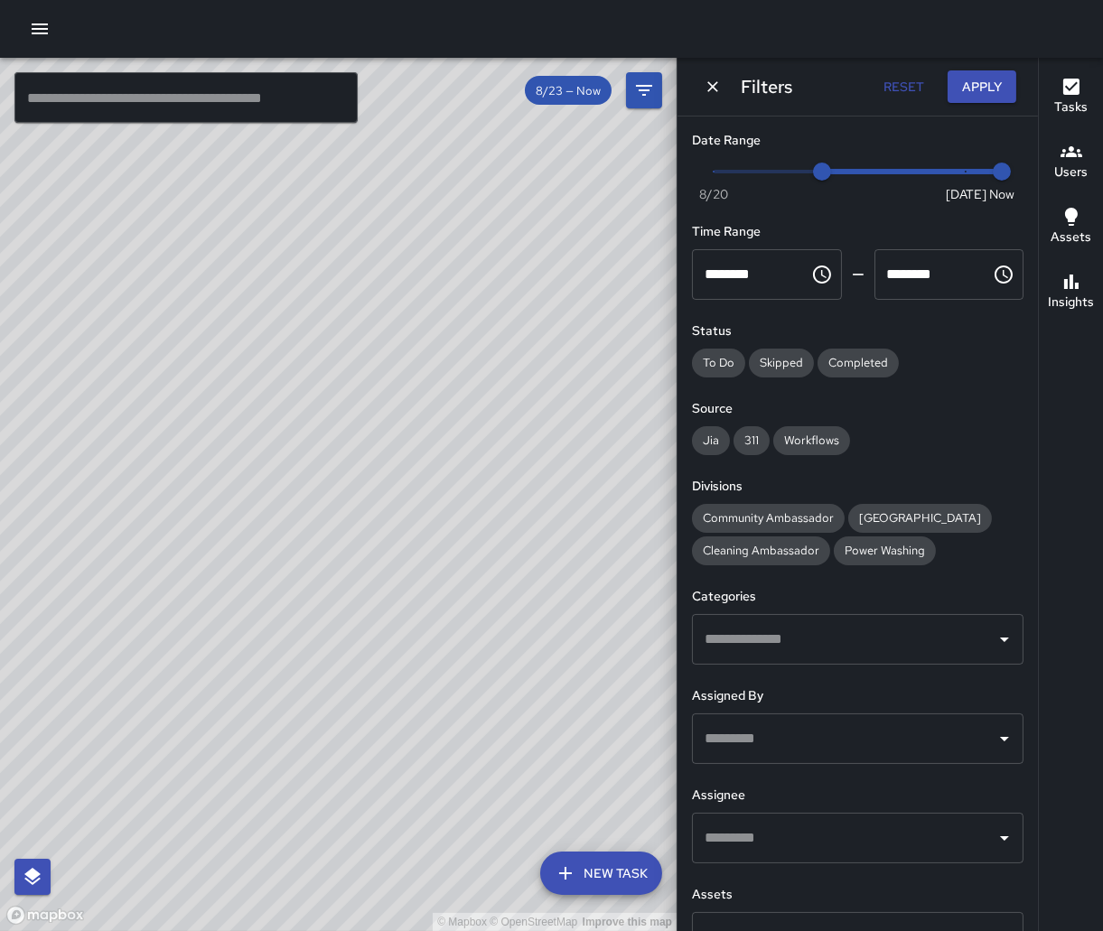
drag, startPoint x: 336, startPoint y: 574, endPoint x: 613, endPoint y: 581, distance: 277.3
click at [613, 581] on div "© Mapbox © OpenStreetMap Improve this map" at bounding box center [338, 494] width 676 height 873
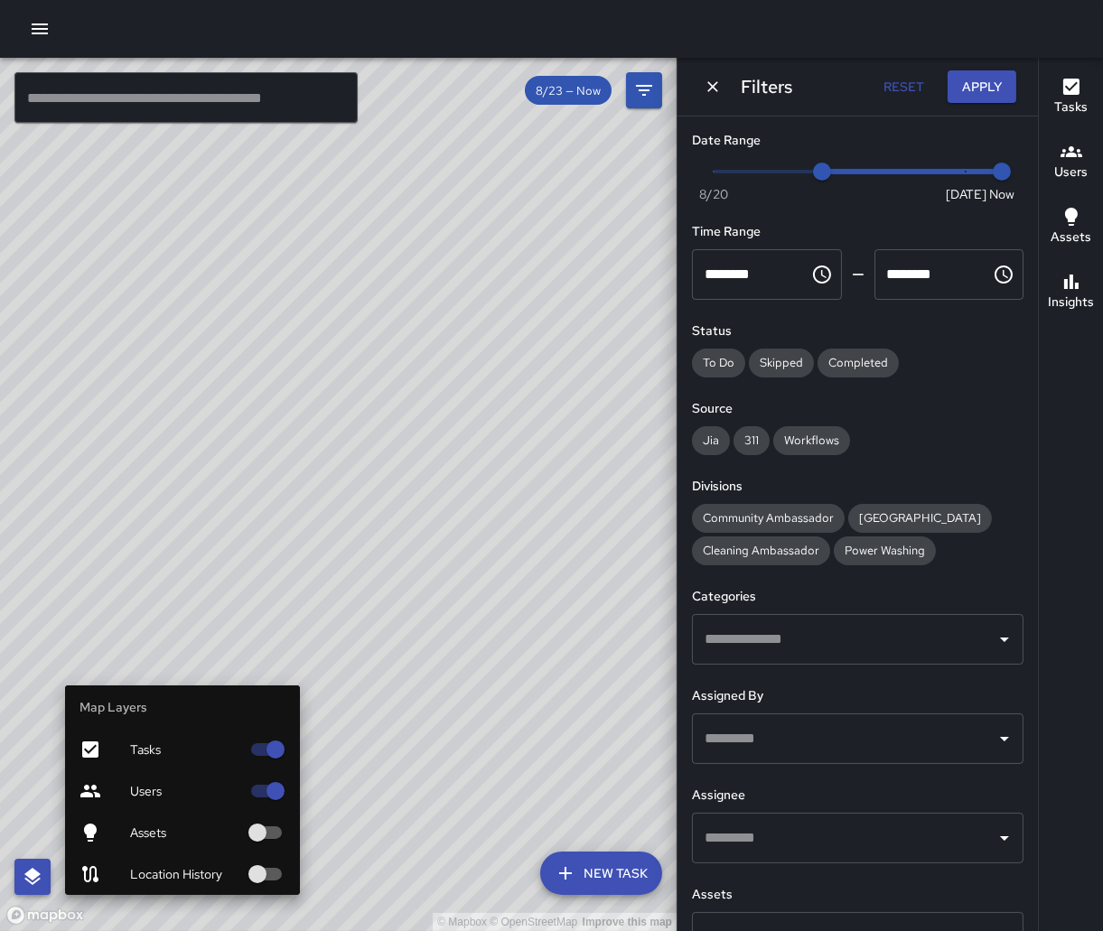
click at [43, 882] on button "button" at bounding box center [32, 877] width 36 height 36
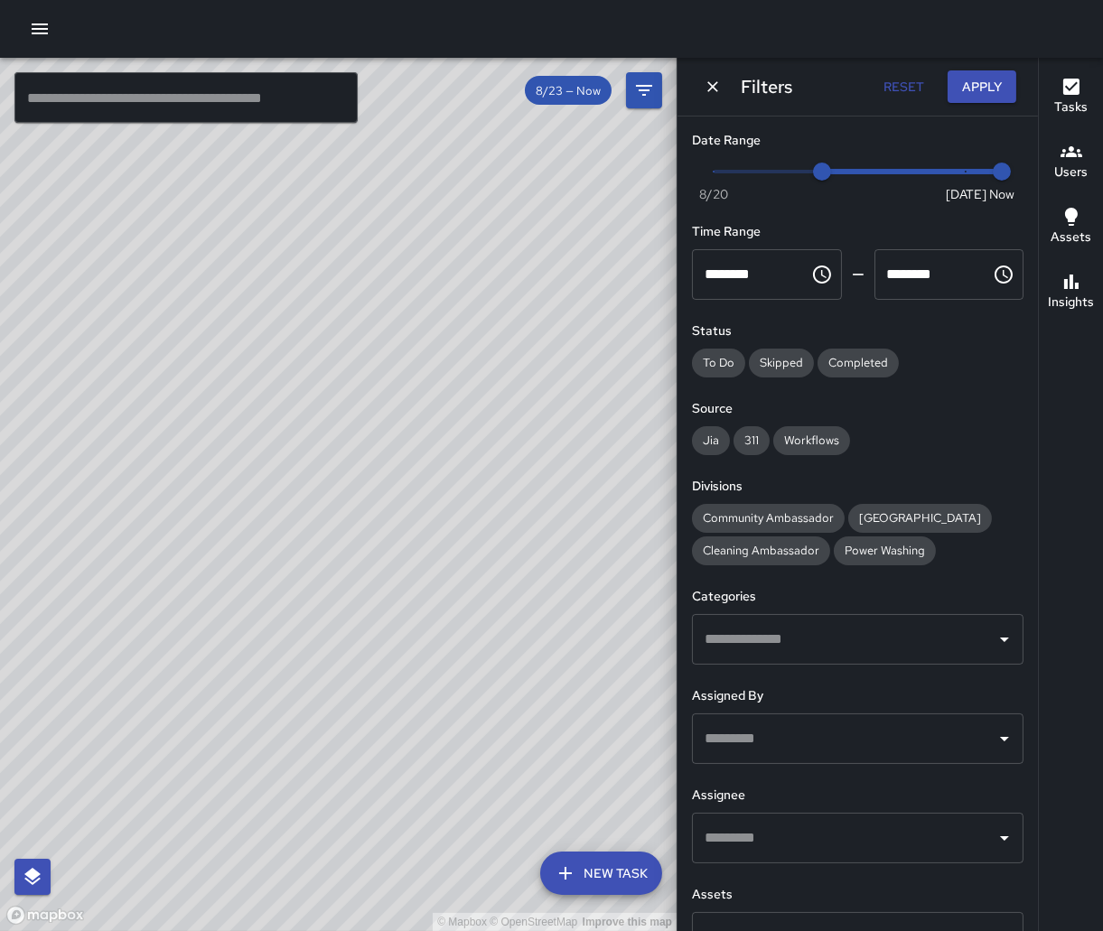
click at [225, 609] on div "© Mapbox © OpenStreetMap Improve this map" at bounding box center [338, 494] width 676 height 873
drag, startPoint x: 322, startPoint y: 556, endPoint x: 722, endPoint y: 449, distance: 414.3
click at [722, 449] on div "© Mapbox © OpenStreetMap Improve this map ​ New Task 8/23 — Now Map Layers Task…" at bounding box center [551, 494] width 1103 height 873
drag, startPoint x: 662, startPoint y: 423, endPoint x: 329, endPoint y: 501, distance: 342.4
click at [329, 501] on div "© Mapbox © OpenStreetMap Improve this map" at bounding box center [338, 494] width 676 height 873
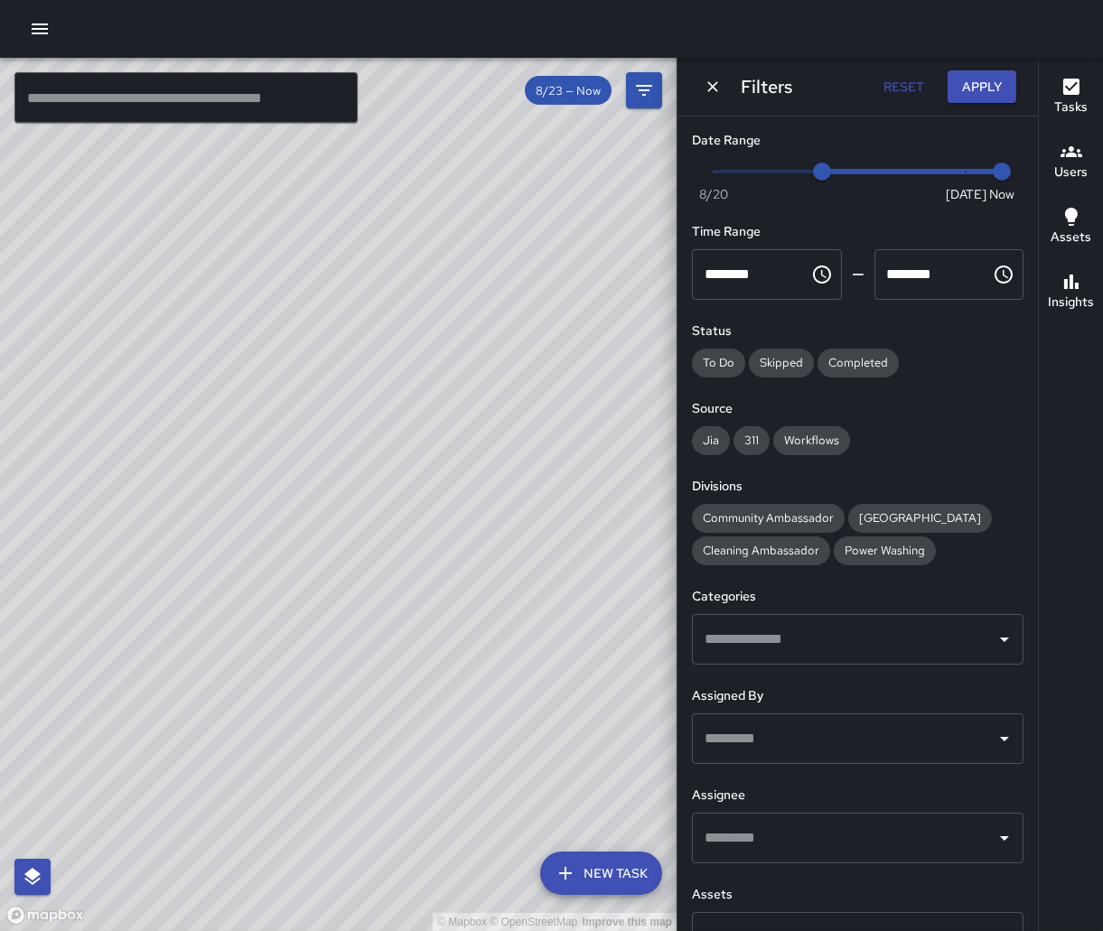
drag, startPoint x: 469, startPoint y: 482, endPoint x: 199, endPoint y: 484, distance: 270.1
click at [199, 484] on div "© Mapbox © OpenStreetMap Improve this map" at bounding box center [338, 494] width 676 height 873
